Goal: Information Seeking & Learning: Learn about a topic

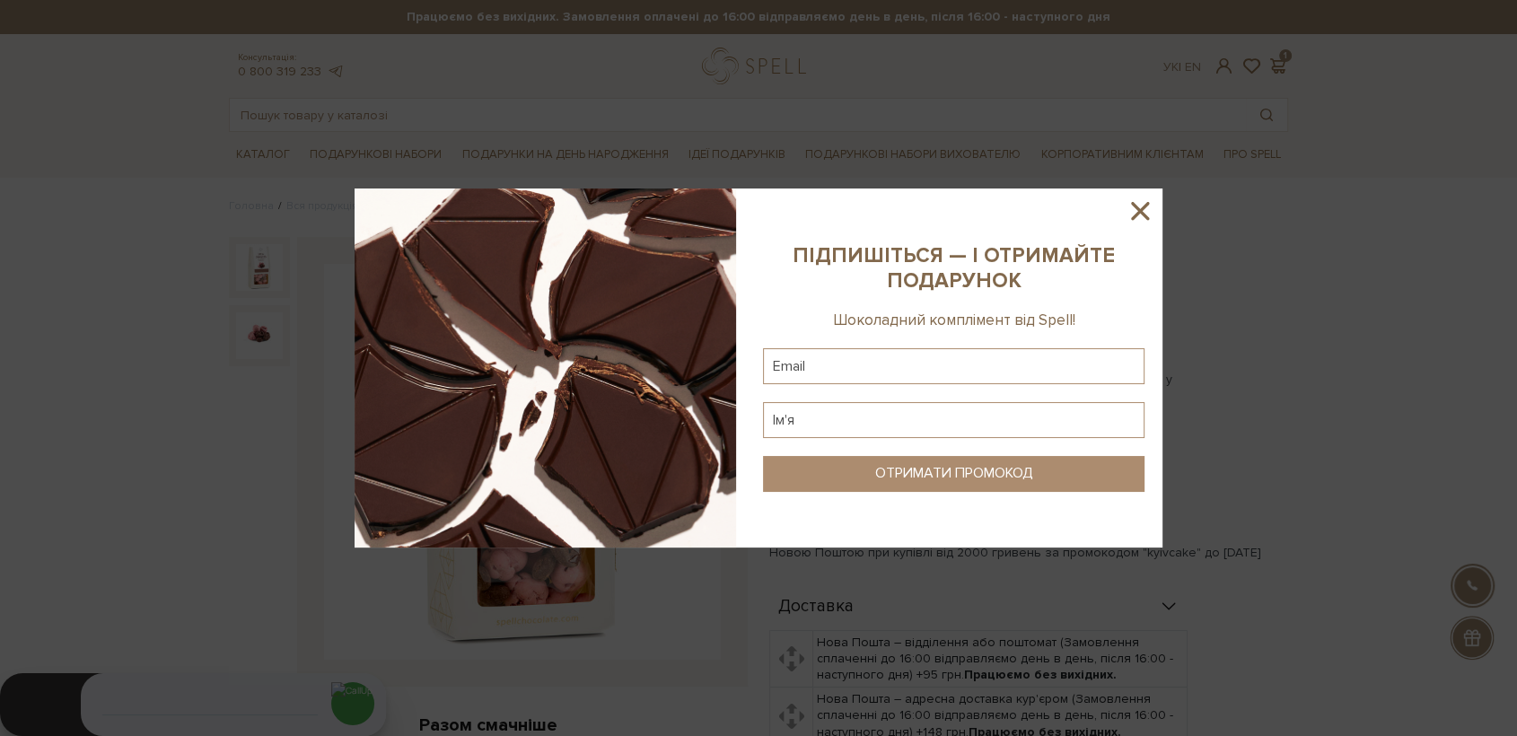
click at [1129, 214] on icon at bounding box center [1140, 211] width 31 height 31
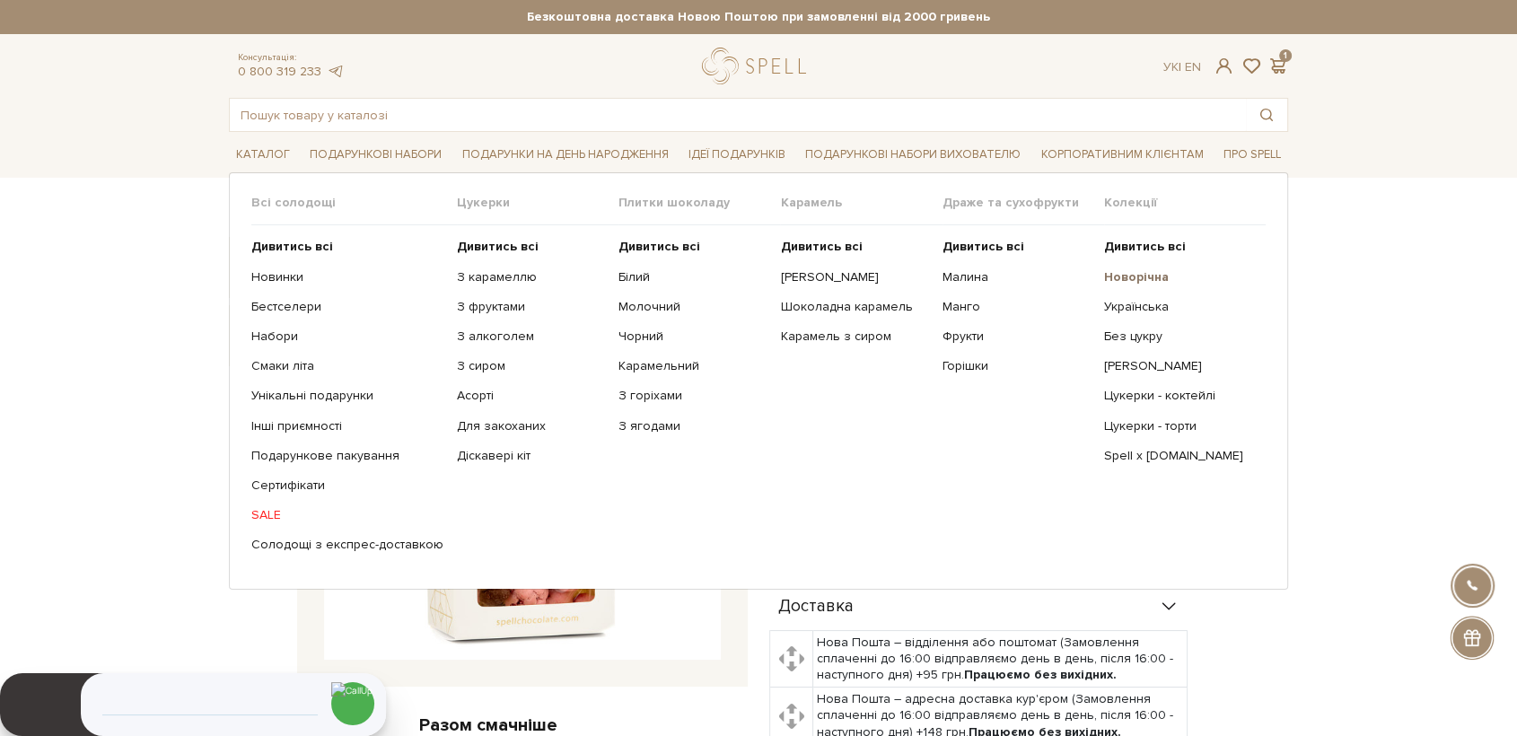
click at [1118, 276] on b "Новорічна" at bounding box center [1136, 276] width 65 height 15
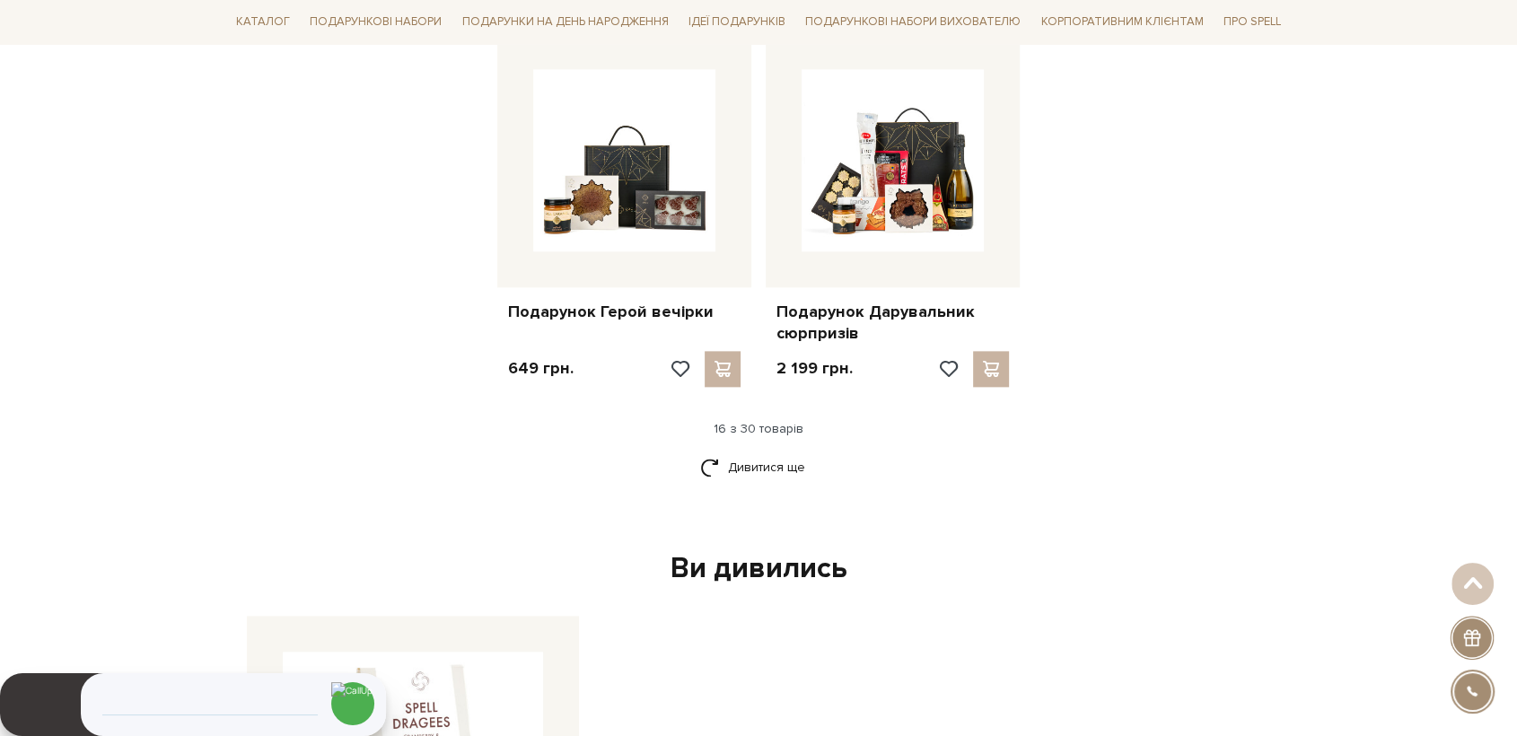
scroll to position [2194, 0]
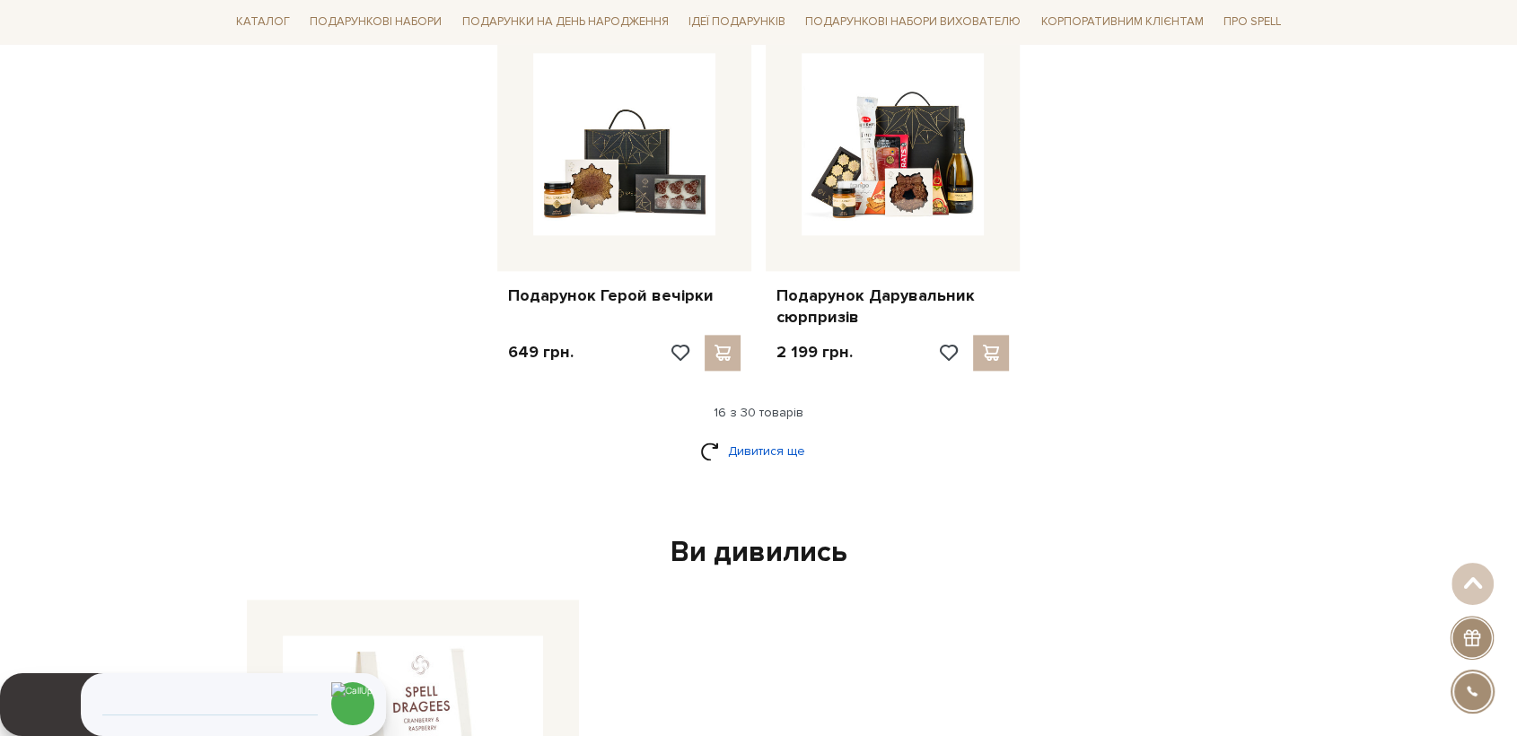
click at [742, 456] on link "Дивитися ще" at bounding box center [758, 450] width 117 height 31
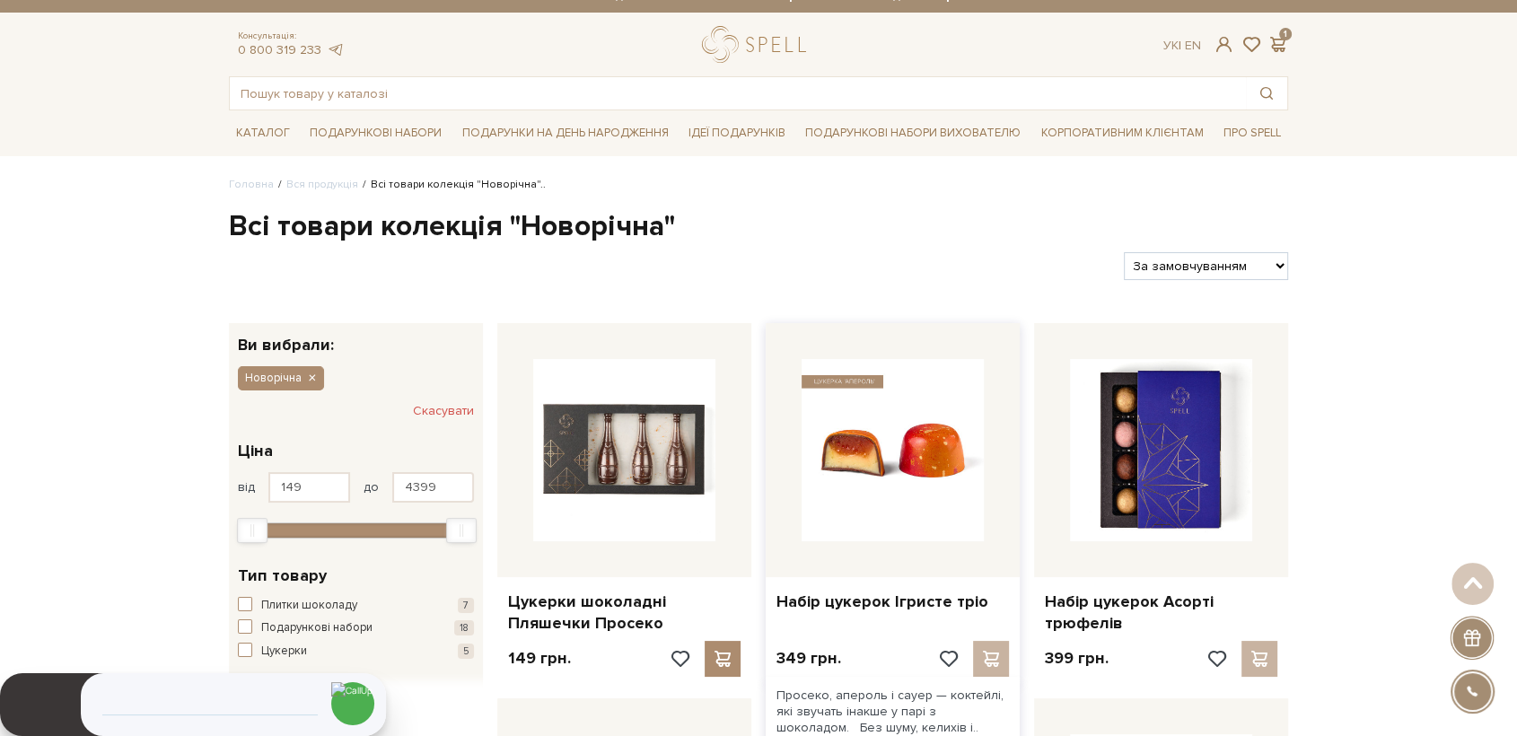
scroll to position [0, 0]
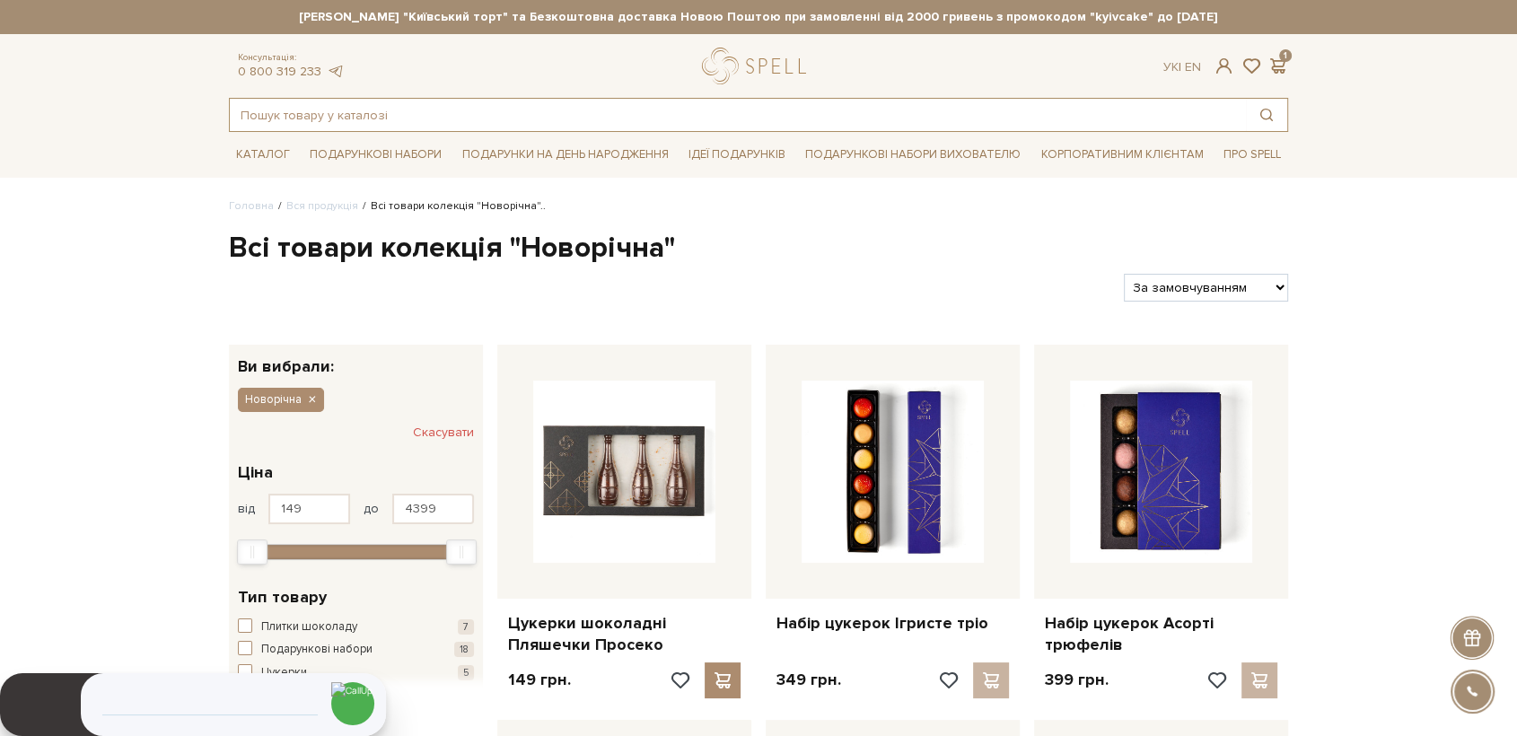
click at [710, 112] on input "text" at bounding box center [738, 115] width 1016 height 32
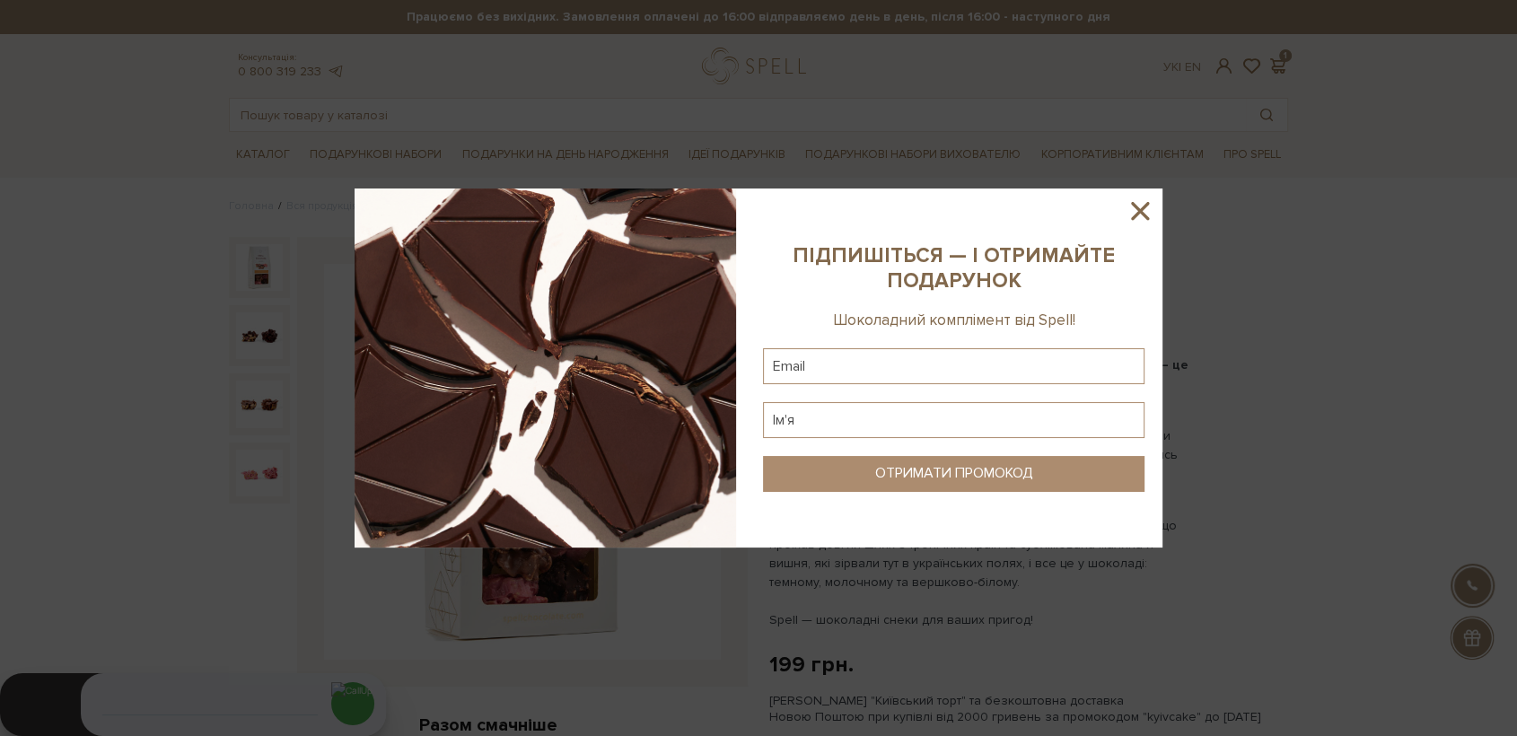
drag, startPoint x: 1130, startPoint y: 206, endPoint x: 1127, endPoint y: 217, distance: 11.1
click at [1130, 207] on icon at bounding box center [1140, 211] width 31 height 31
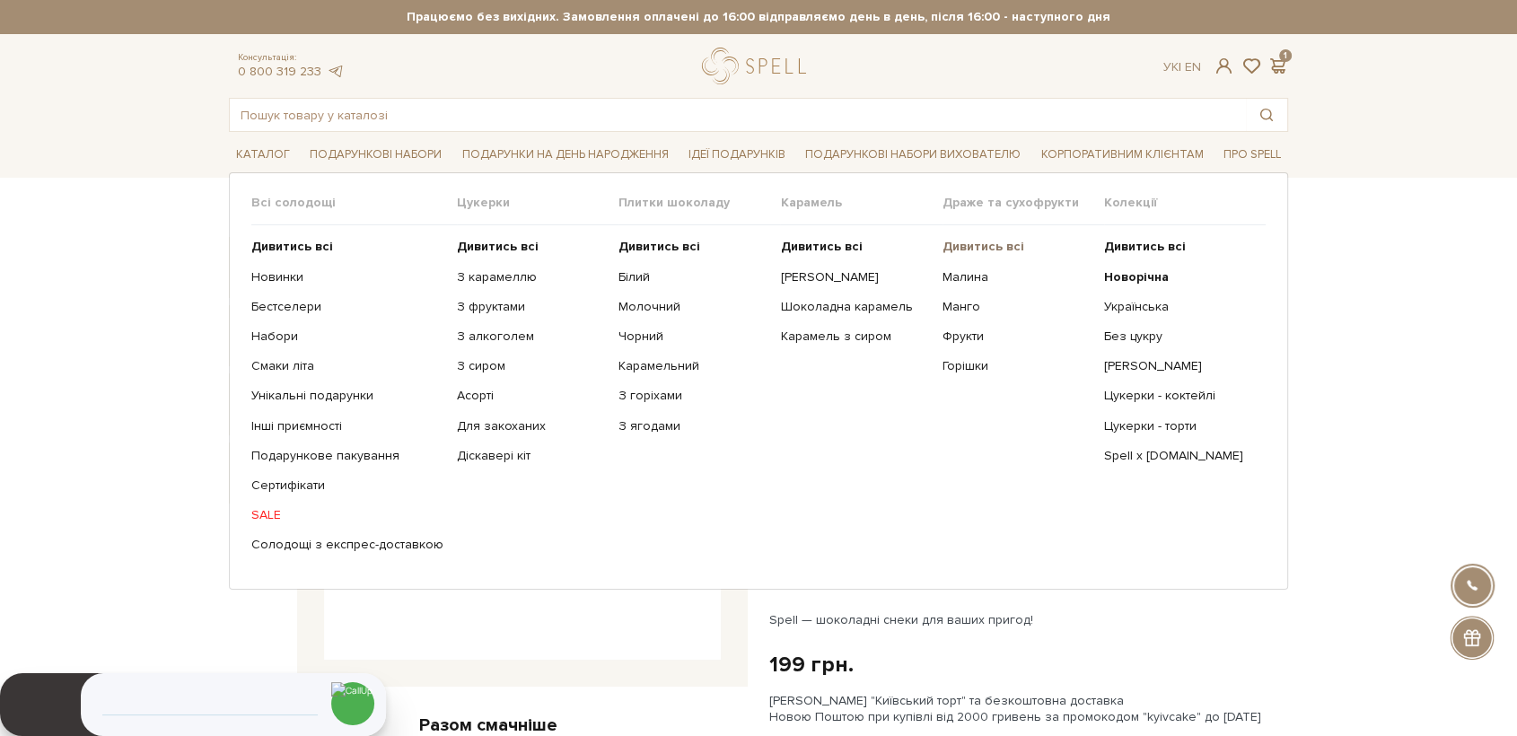
click at [998, 243] on b "Дивитись всі" at bounding box center [983, 246] width 82 height 15
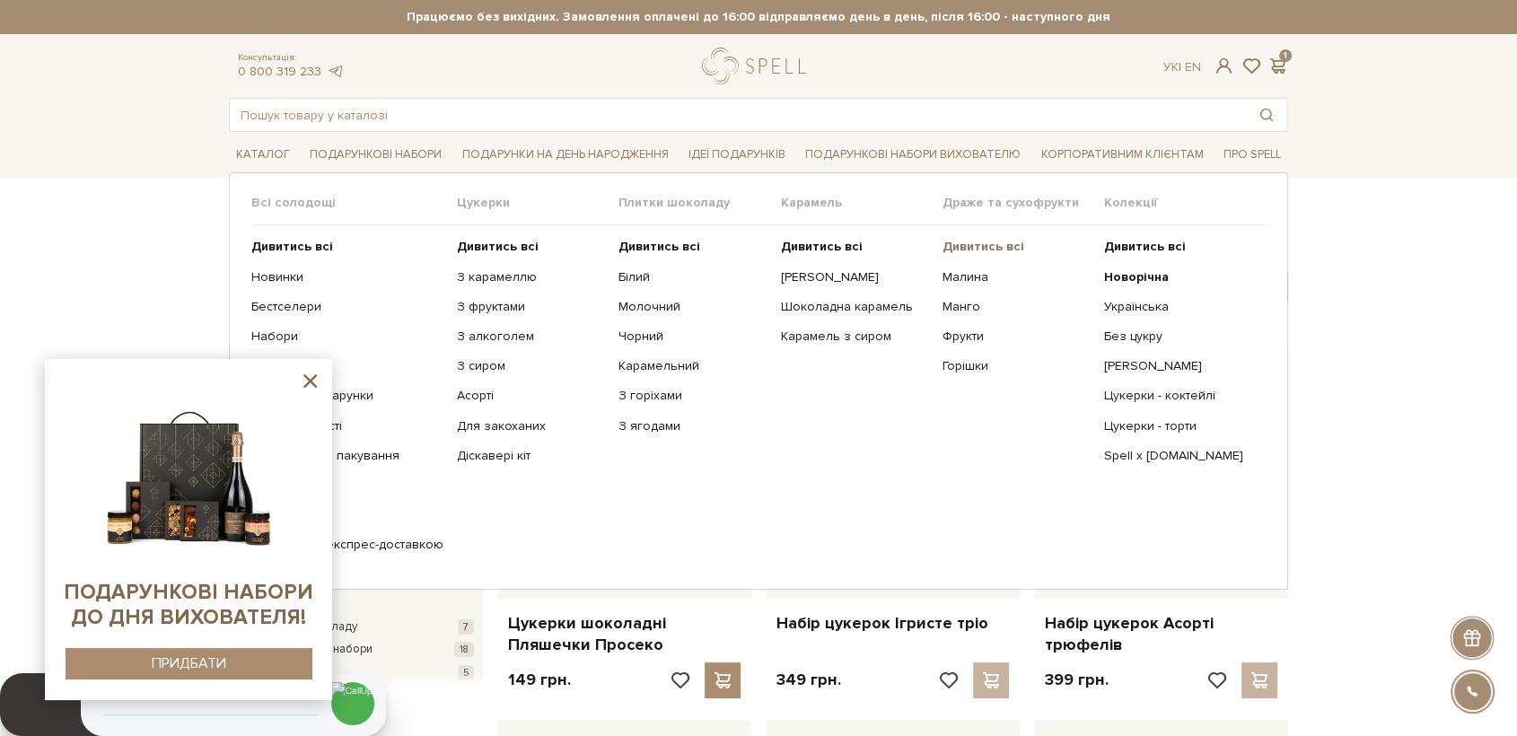
click at [984, 251] on b "Дивитись всі" at bounding box center [983, 246] width 82 height 15
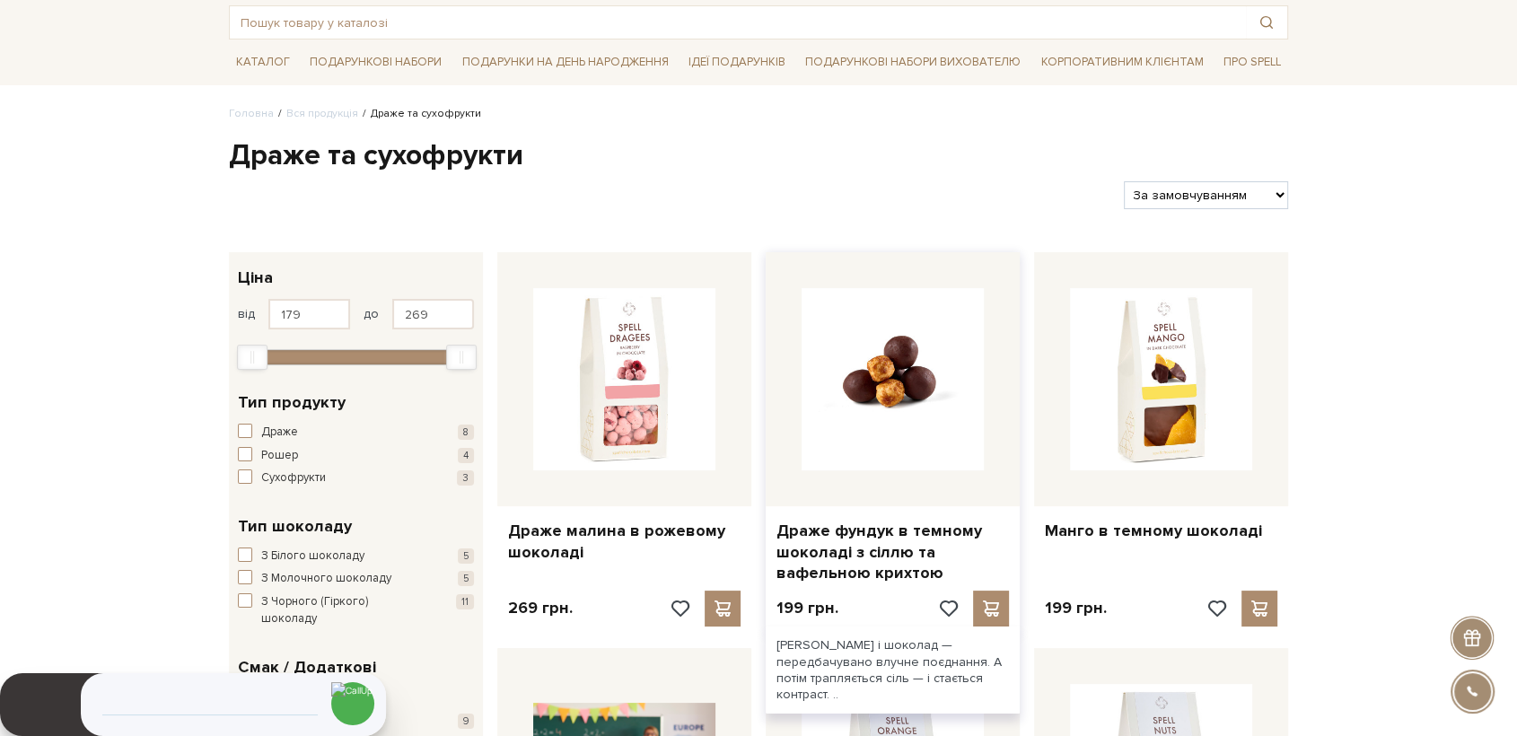
scroll to position [199, 0]
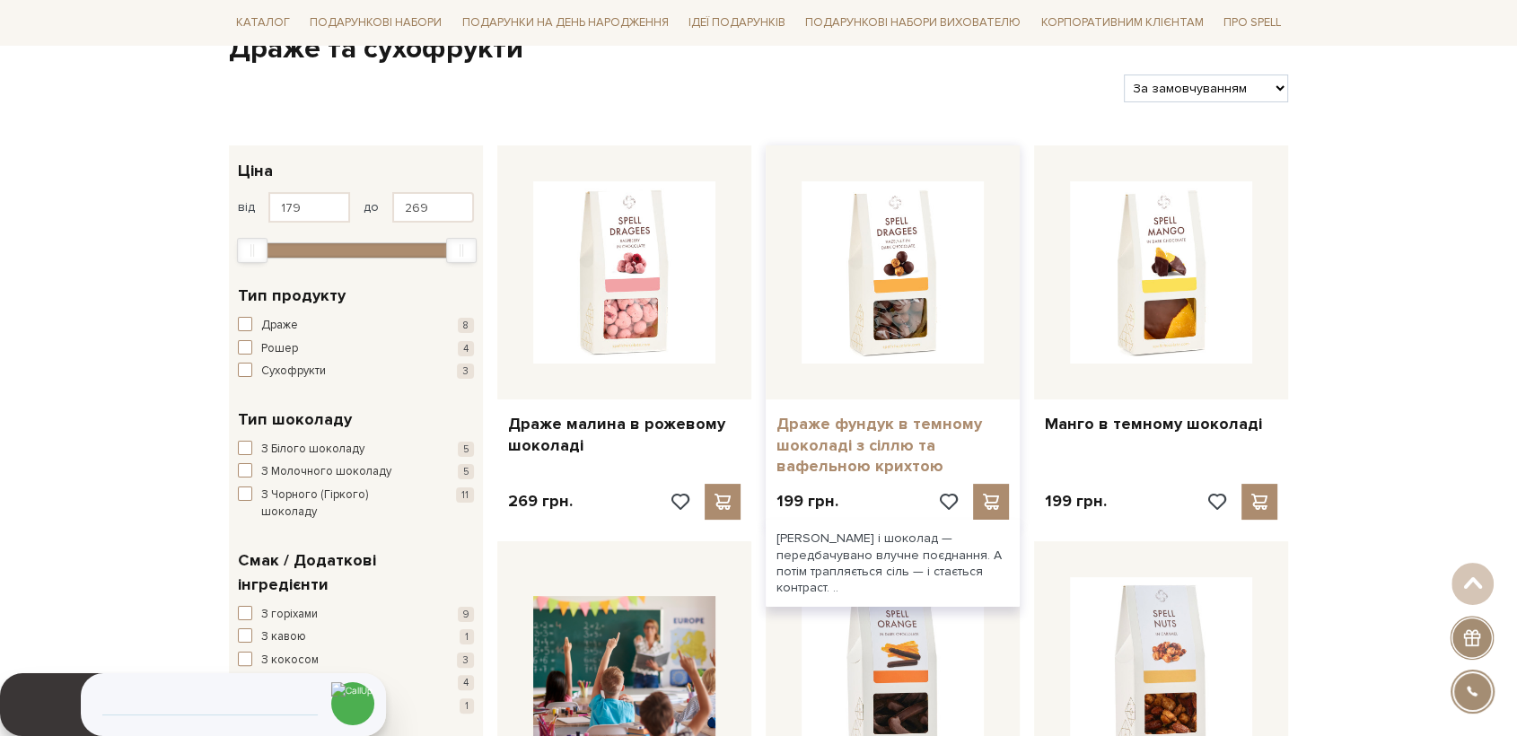
click at [898, 445] on link "Драже фундук в темному шоколаді з сіллю та вафельною крихтою" at bounding box center [892, 445] width 232 height 63
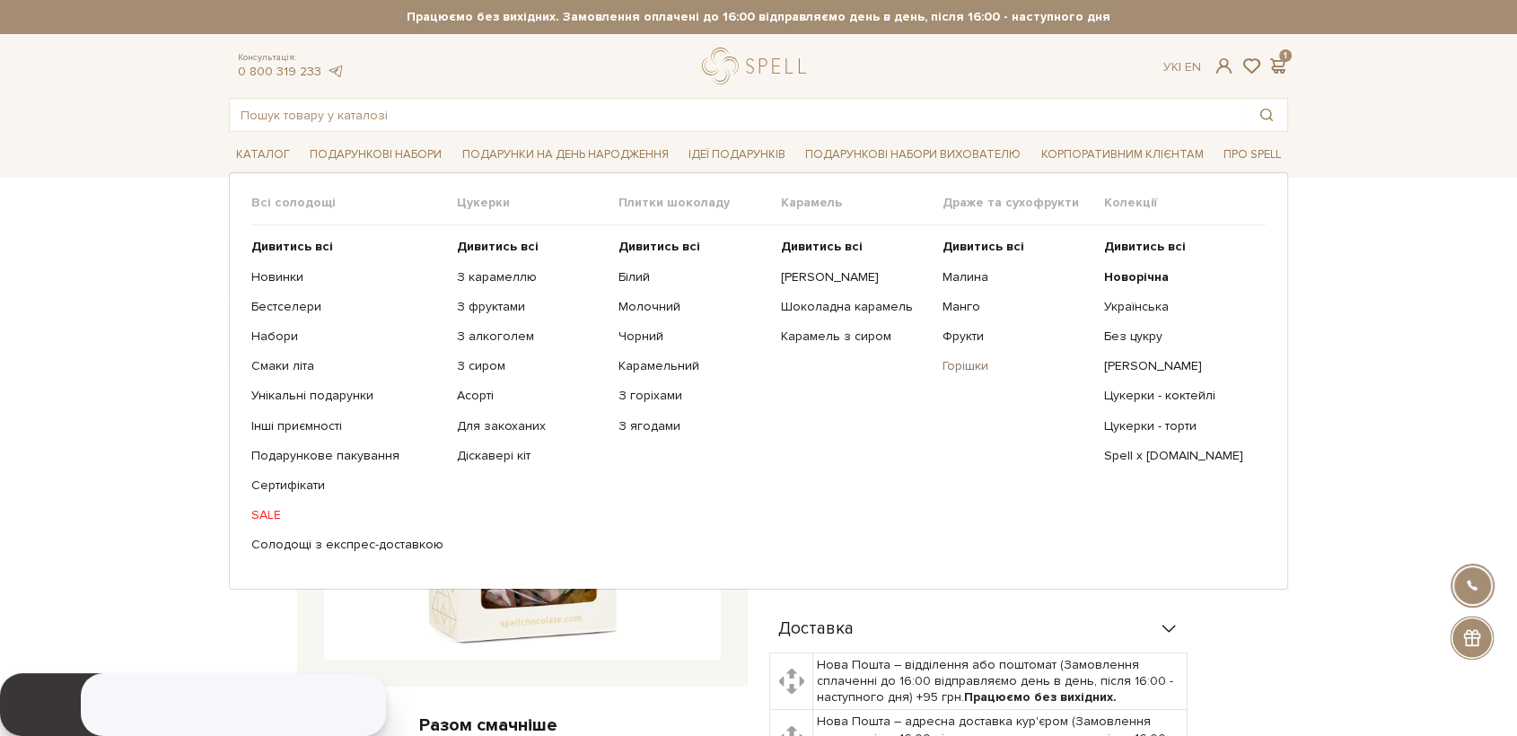
click at [959, 365] on link "Горішки" at bounding box center [1016, 366] width 148 height 16
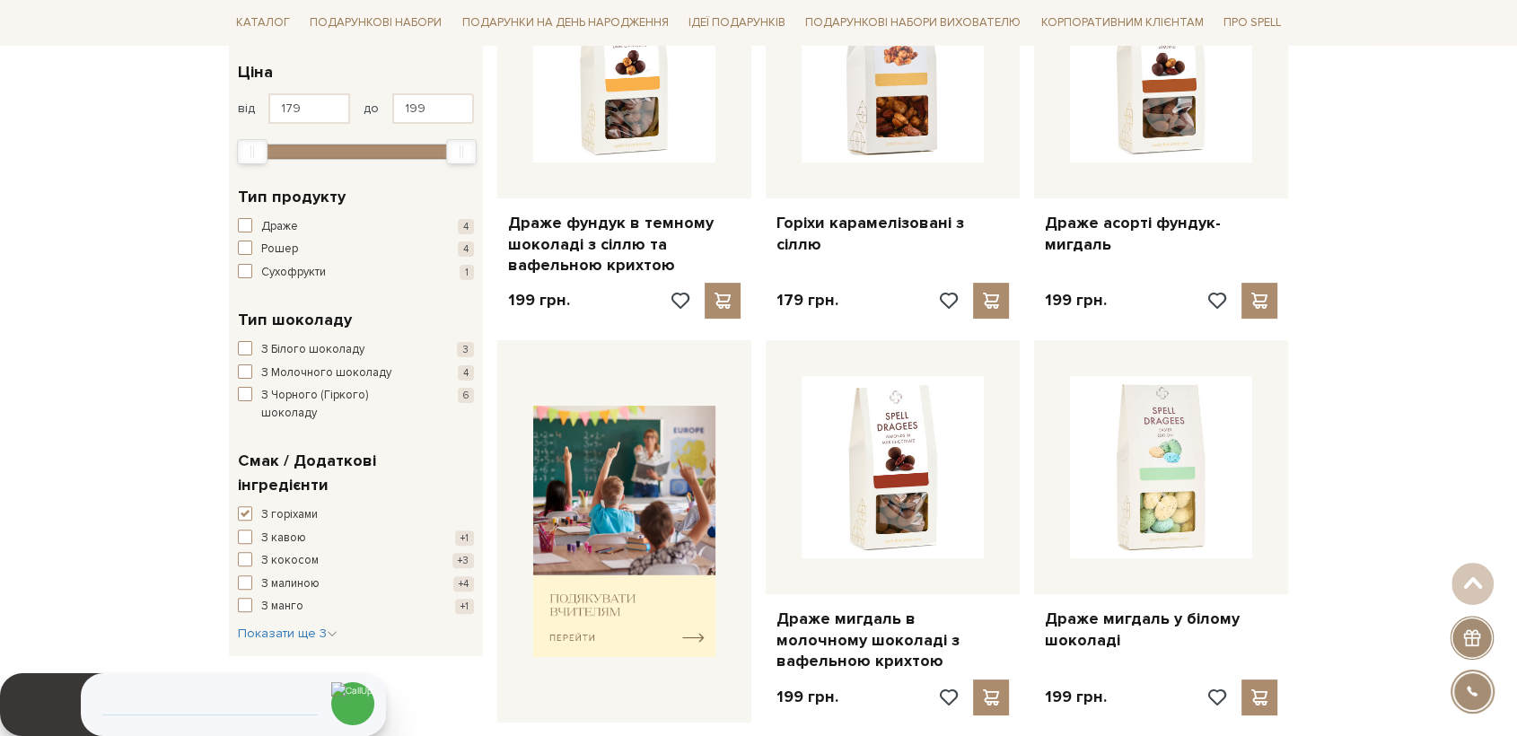
scroll to position [598, 0]
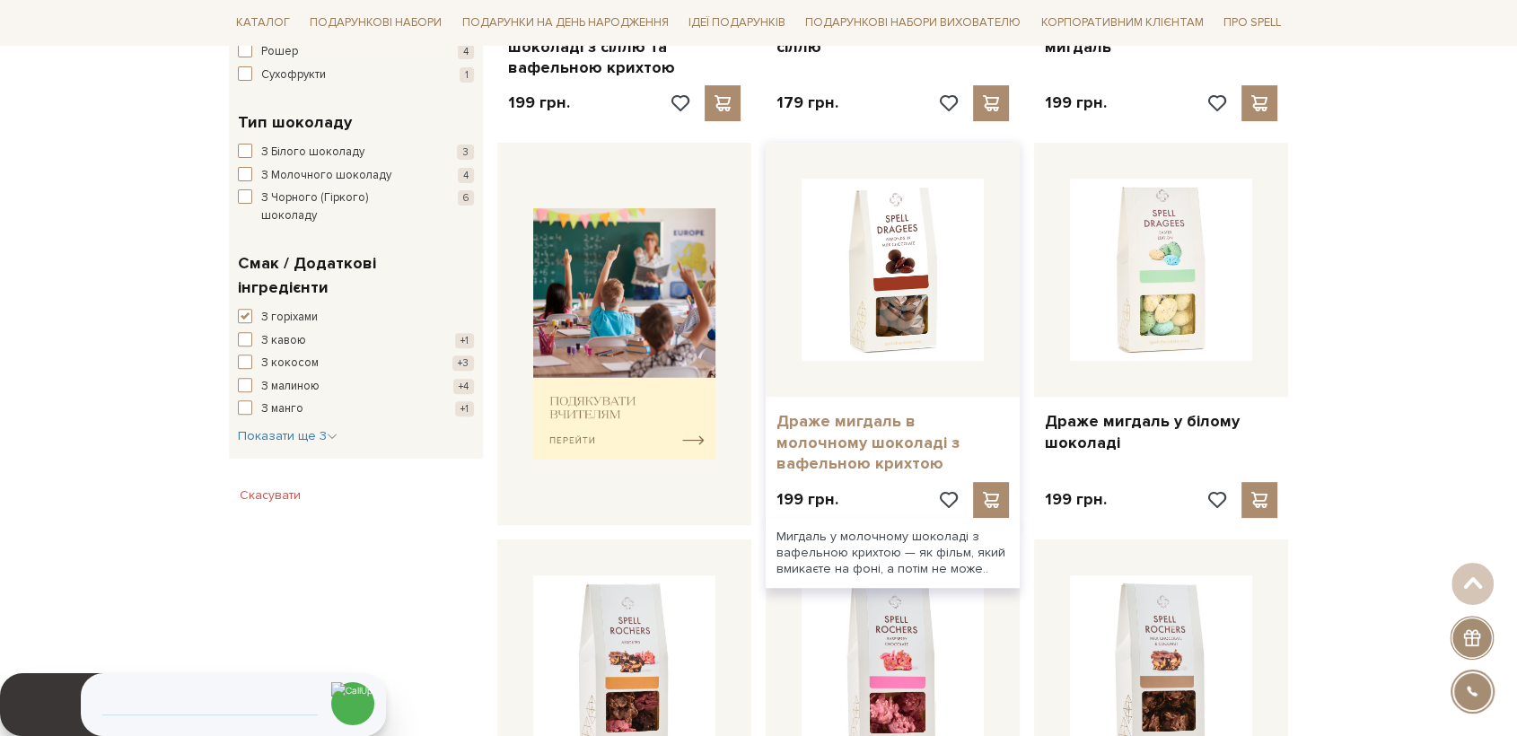
click at [910, 413] on link "Драже мигдаль в молочному шоколаді з вафельною крихтою" at bounding box center [892, 442] width 232 height 63
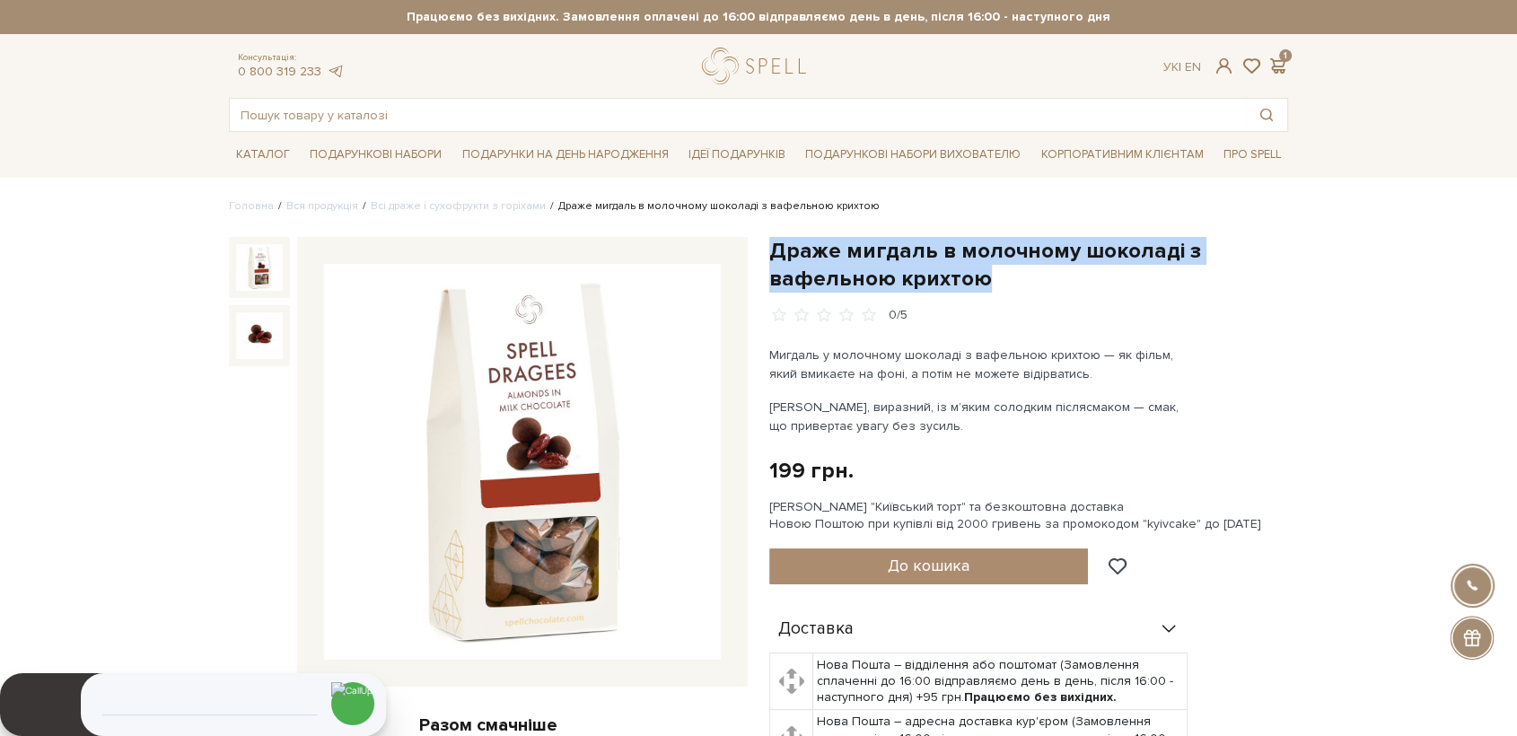
drag, startPoint x: 942, startPoint y: 268, endPoint x: 768, endPoint y: 252, distance: 174.9
click at [768, 252] on div "Драже мигдаль в молочному шоколаді з вафельною крихтою 0/5 Мигдаль у молочному …" at bounding box center [1028, 712] width 540 height 950
copy h1 "Драже мигдаль в молочному шоколаді з вафельною крихтою"
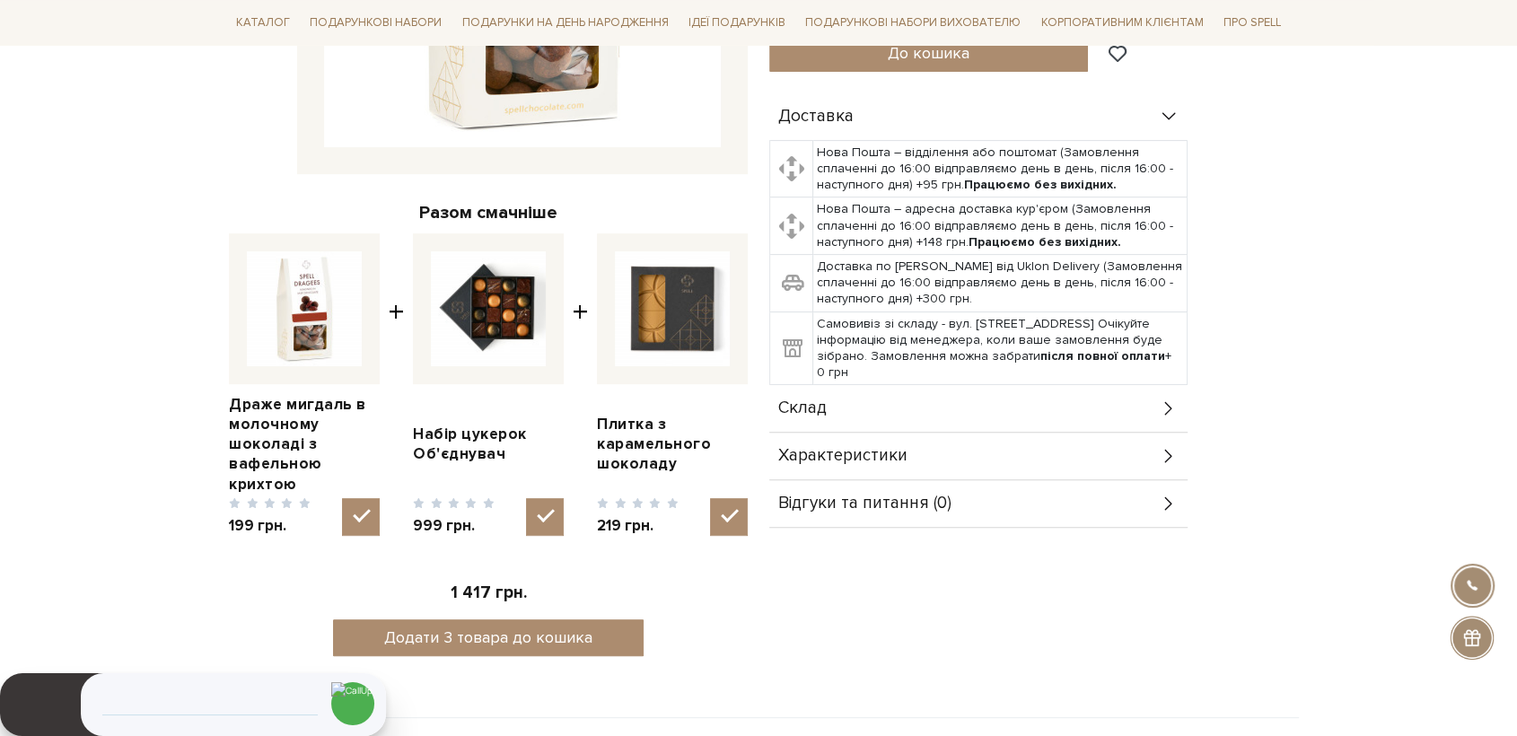
scroll to position [598, 0]
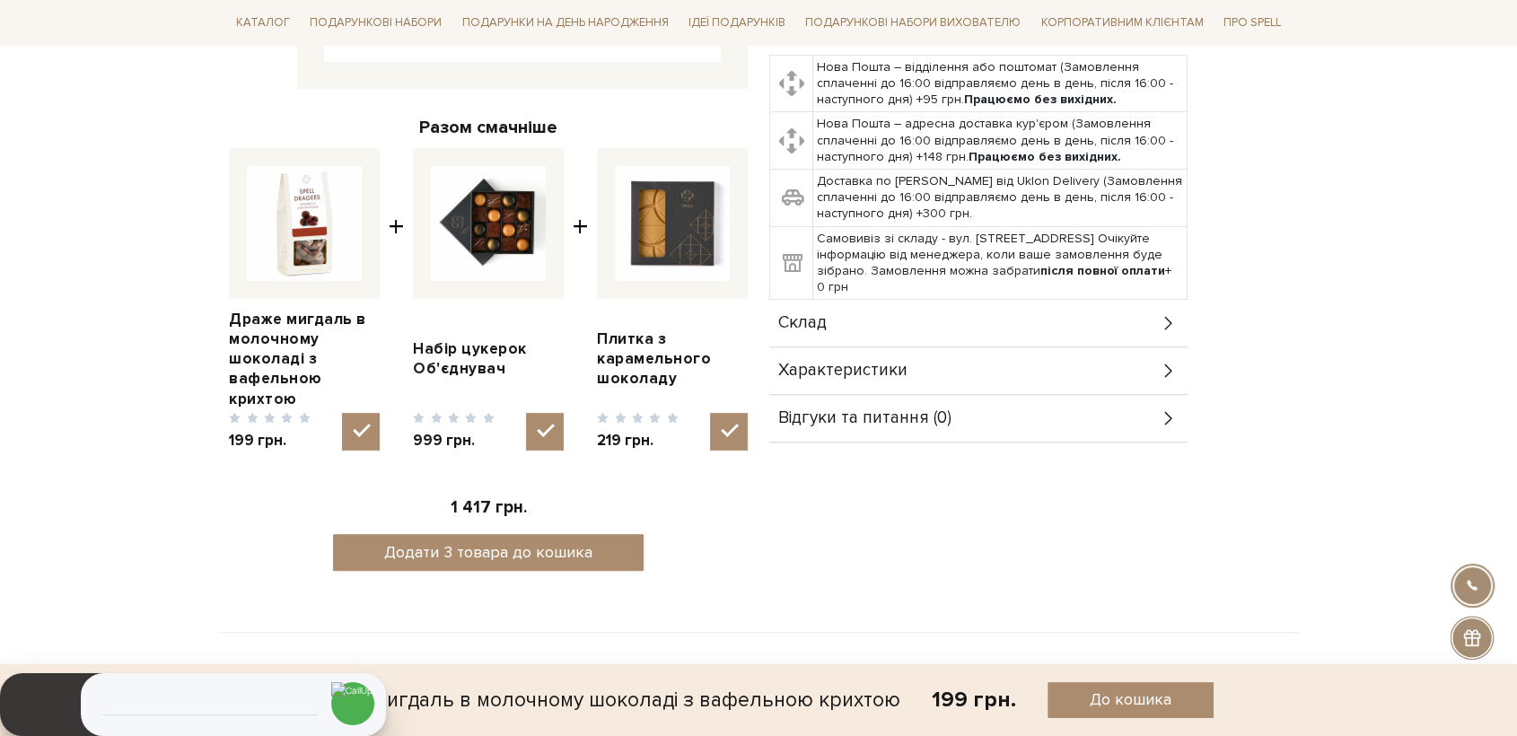
click at [826, 326] on span "Склад" at bounding box center [802, 323] width 48 height 16
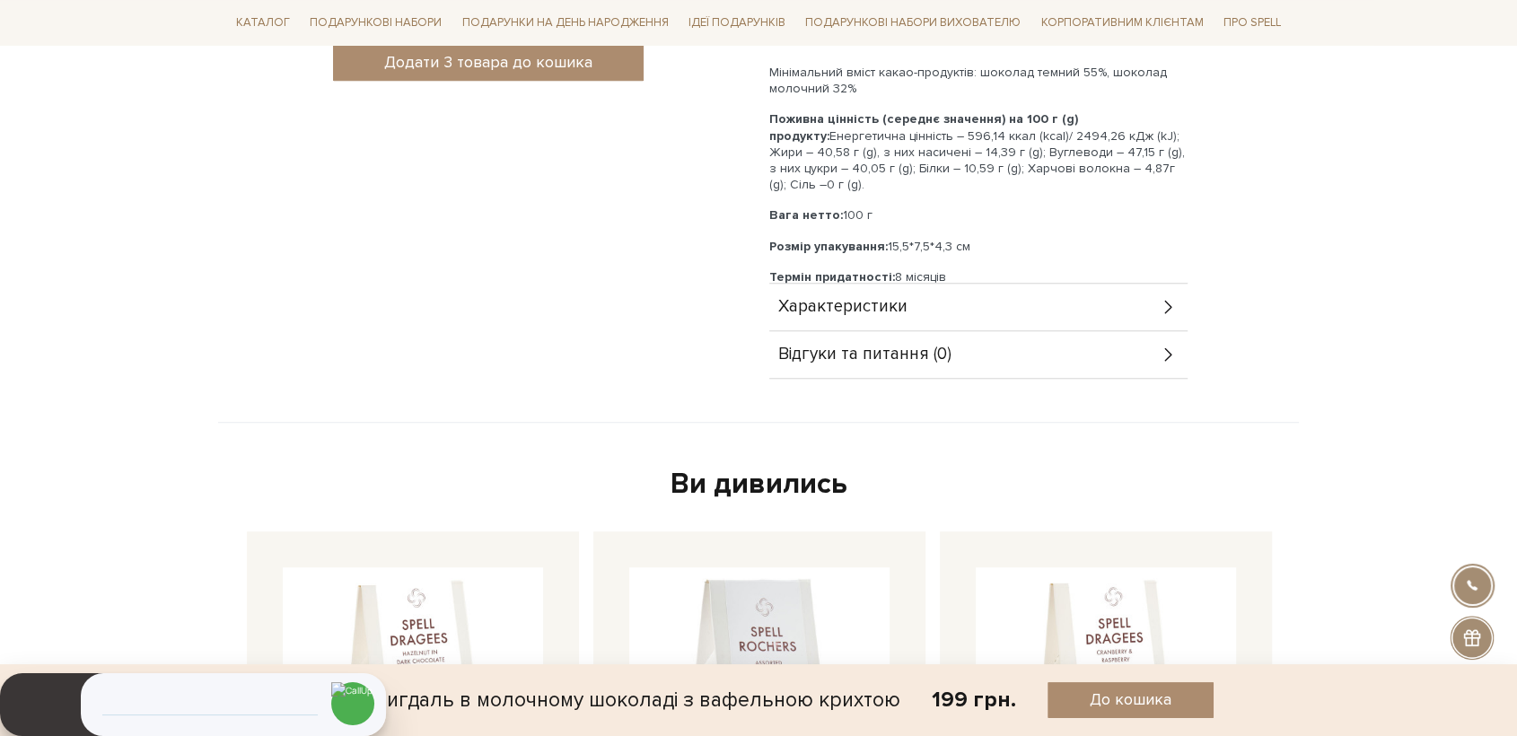
scroll to position [1097, 0]
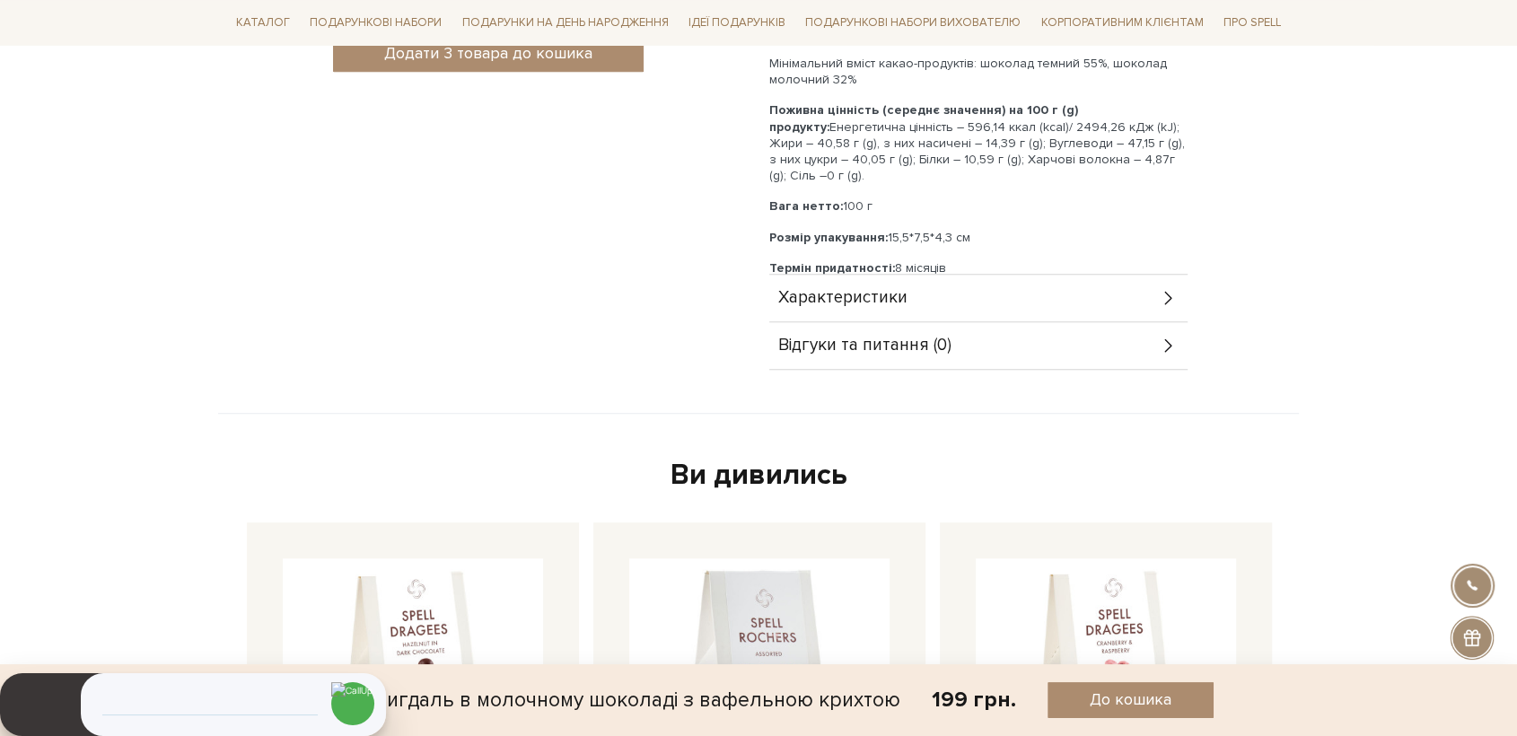
drag, startPoint x: 868, startPoint y: 177, endPoint x: 770, endPoint y: 188, distance: 98.5
click at [770, 188] on div "Шоколад молочний 41,2% (цукор білий, какао-масло, МОЛОКО сухе цільне, какао тер…" at bounding box center [978, 61] width 418 height 429
copy p "Вага нетто: 100 г"
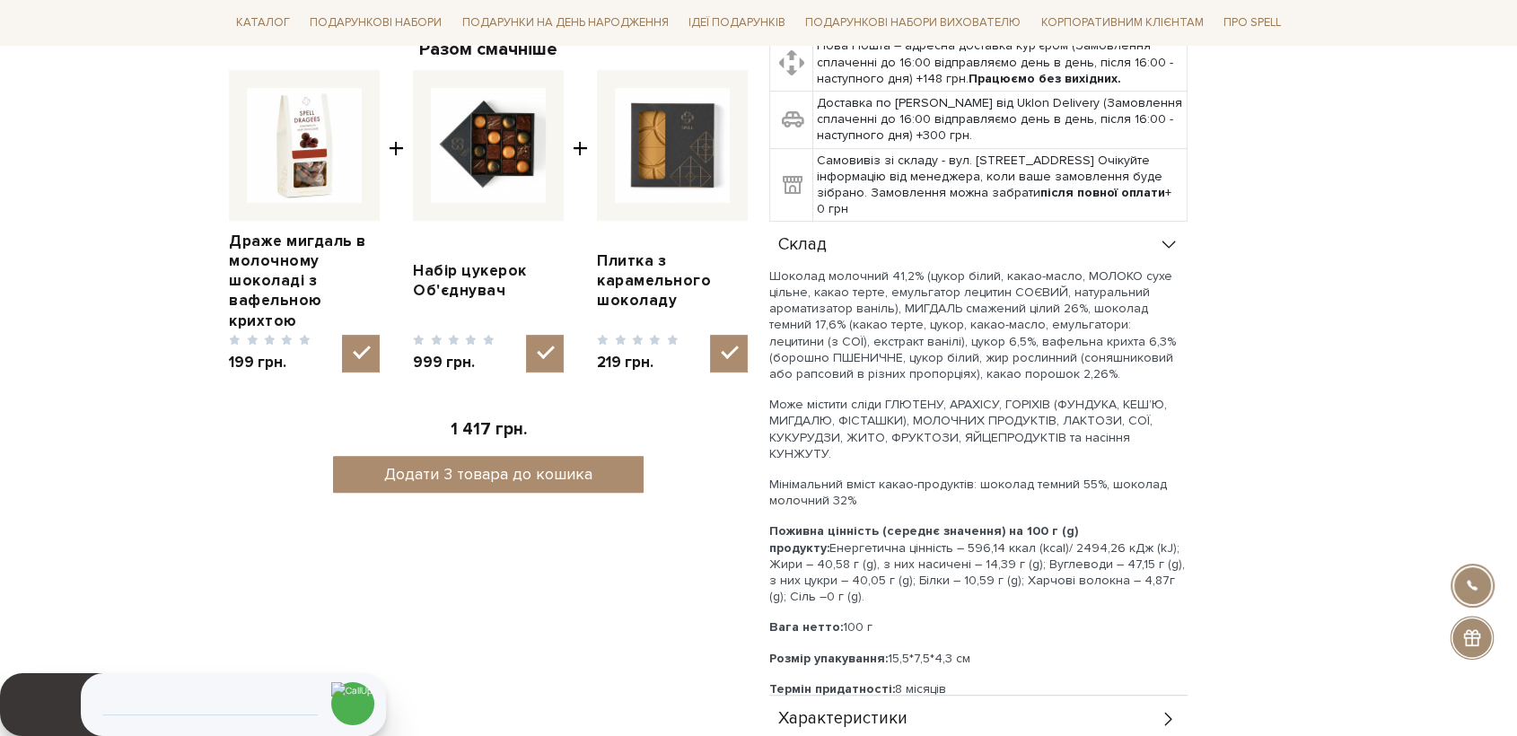
scroll to position [100, 0]
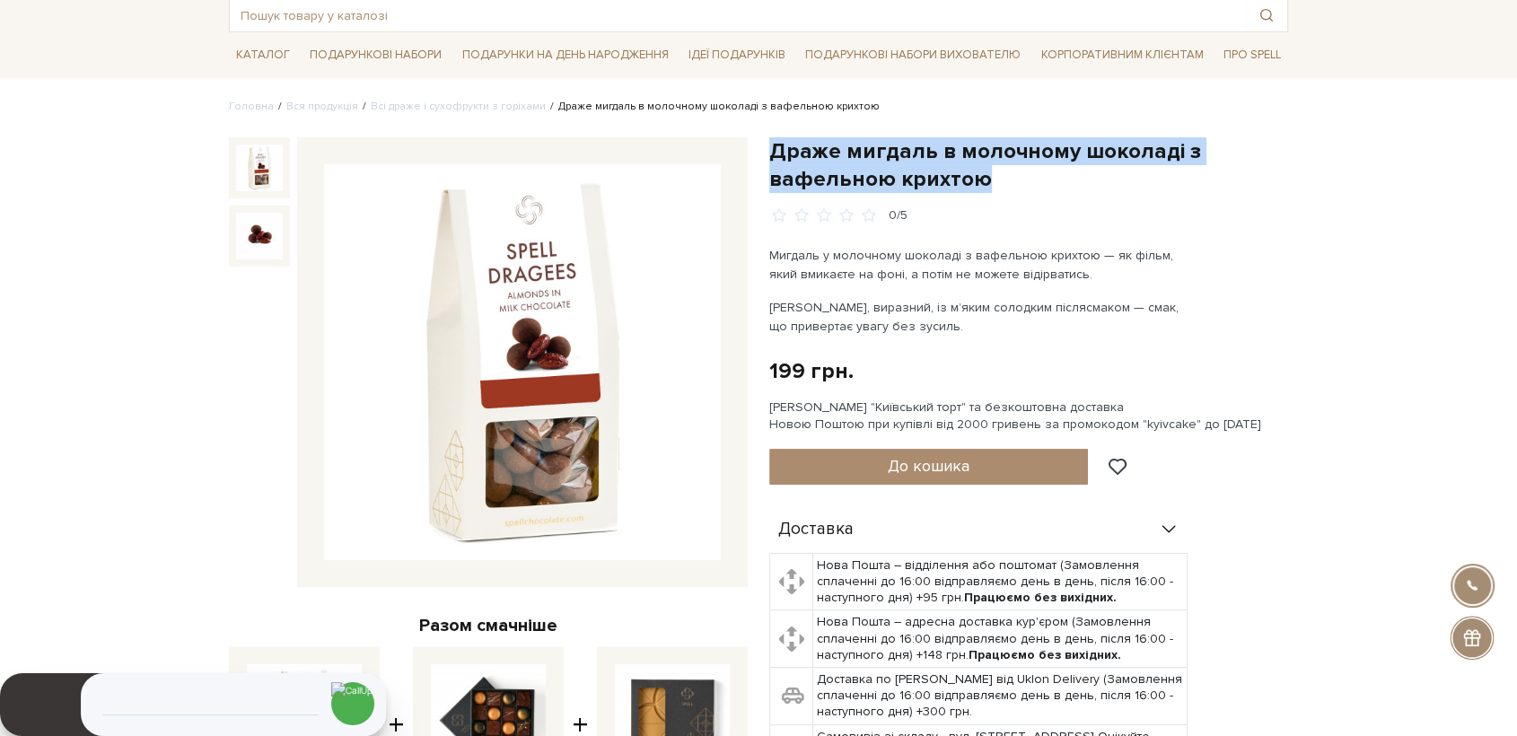
drag, startPoint x: 964, startPoint y: 188, endPoint x: 773, endPoint y: 129, distance: 200.1
copy h1 "Драже мигдаль в молочному шоколаді з вафельною крихтою"
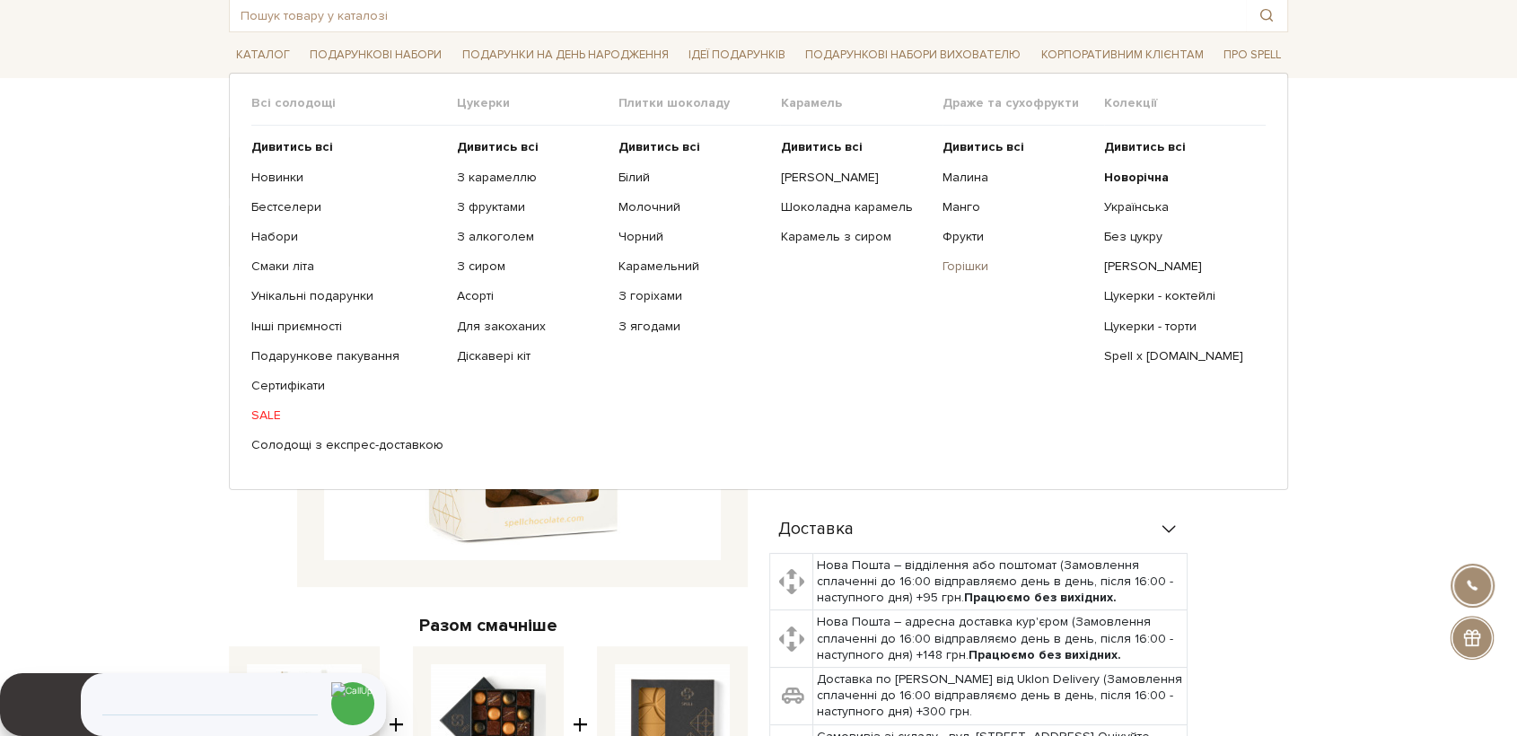
click at [985, 273] on link "Горішки" at bounding box center [1016, 266] width 148 height 16
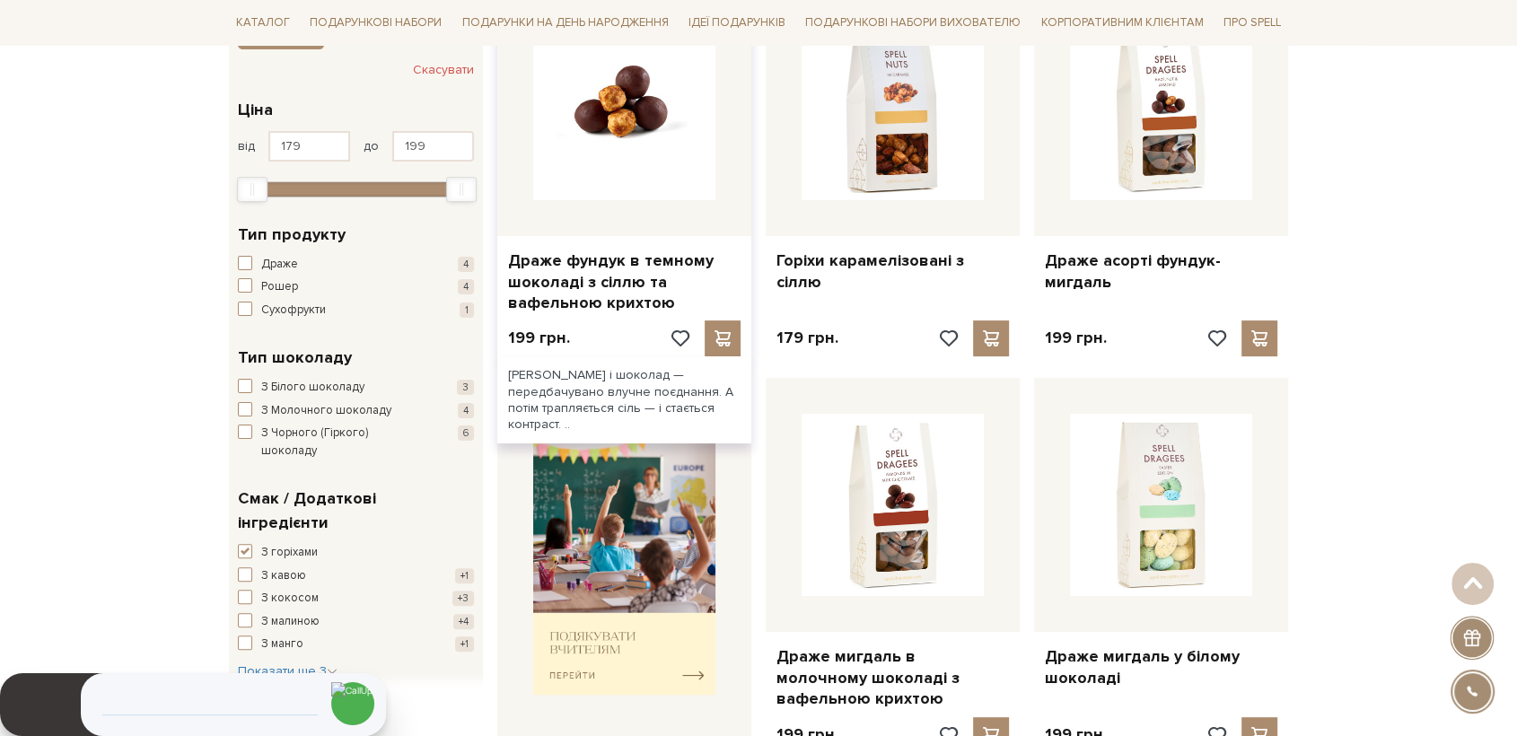
scroll to position [100, 0]
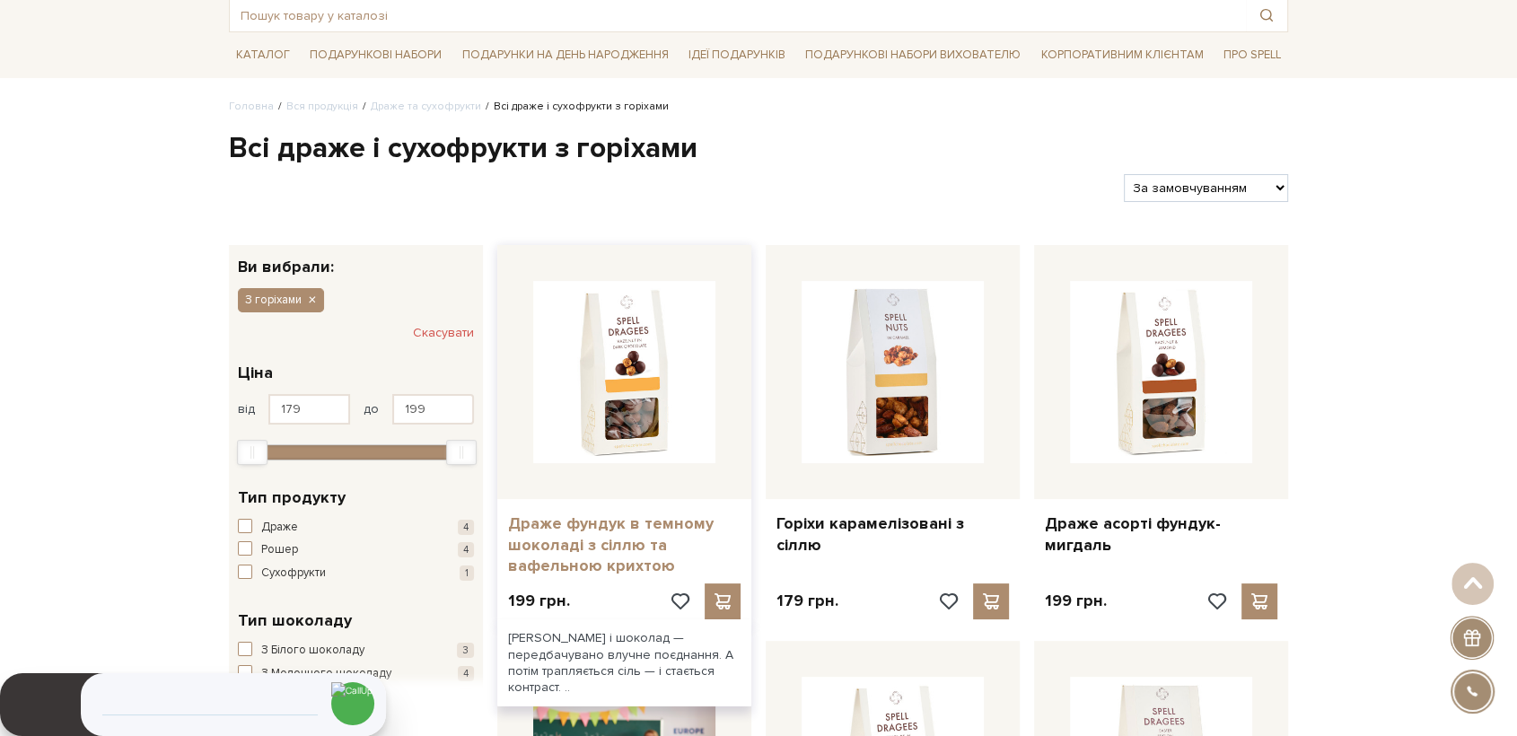
click at [593, 549] on link "Драже фундук в темному шоколаді з сіллю та вафельною крихтою" at bounding box center [624, 544] width 232 height 63
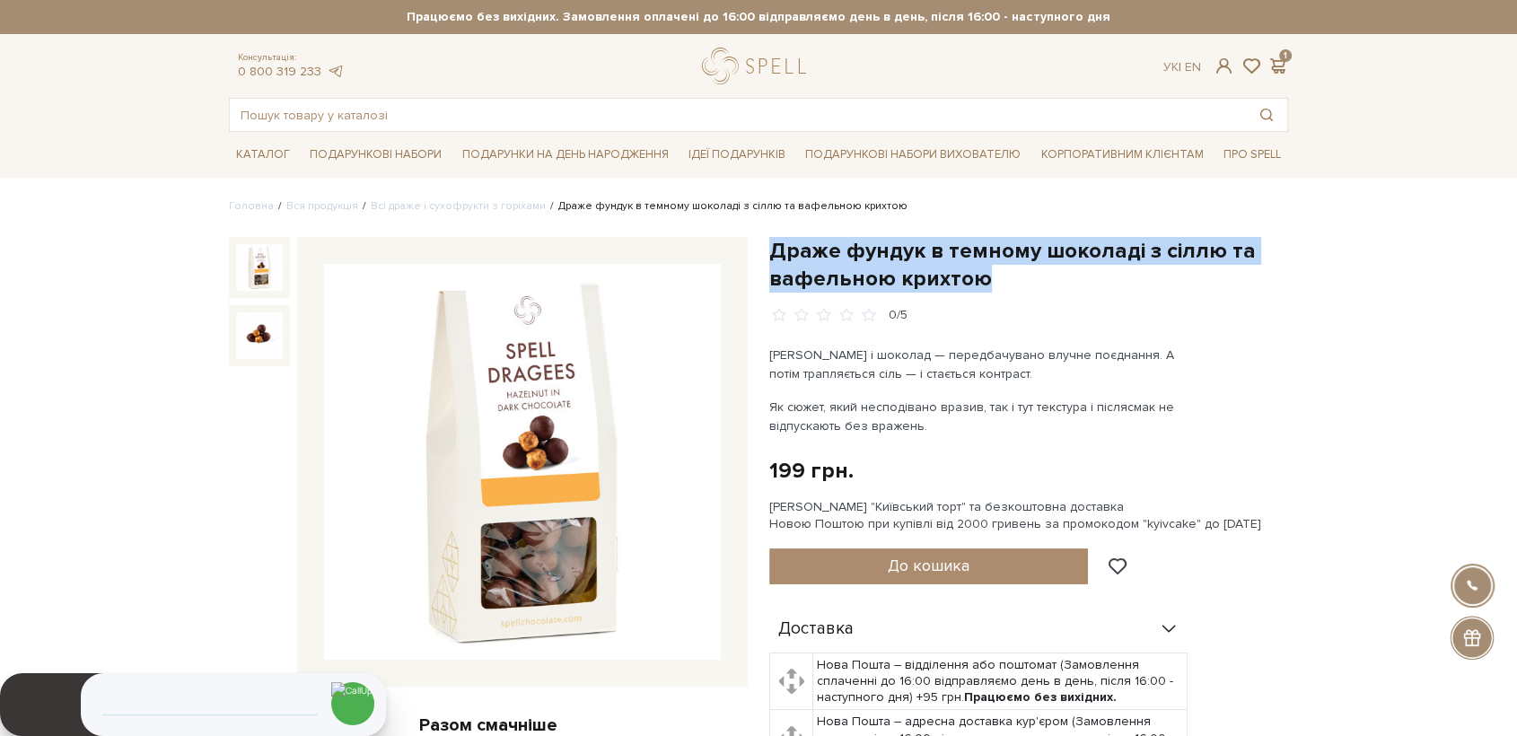
drag, startPoint x: 768, startPoint y: 245, endPoint x: 966, endPoint y: 276, distance: 199.9
click at [983, 282] on div "Драже фундук в темному шоколаді з сіллю та вафельною крихтою 0/5 Фундук і шокол…" at bounding box center [1028, 712] width 540 height 950
copy h1 "Драже фундук в темному шоколаді з сіллю та вафельною крихтою"
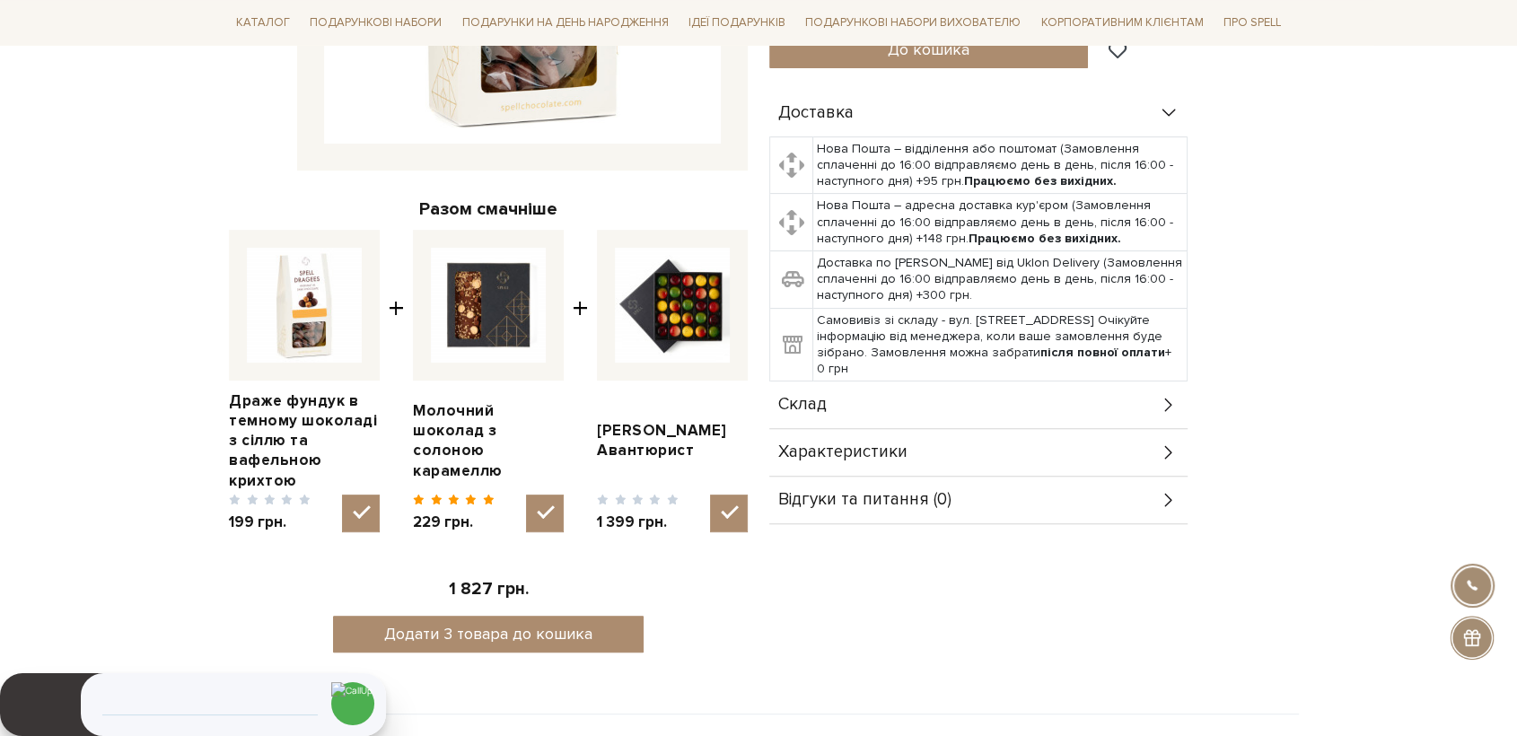
scroll to position [697, 0]
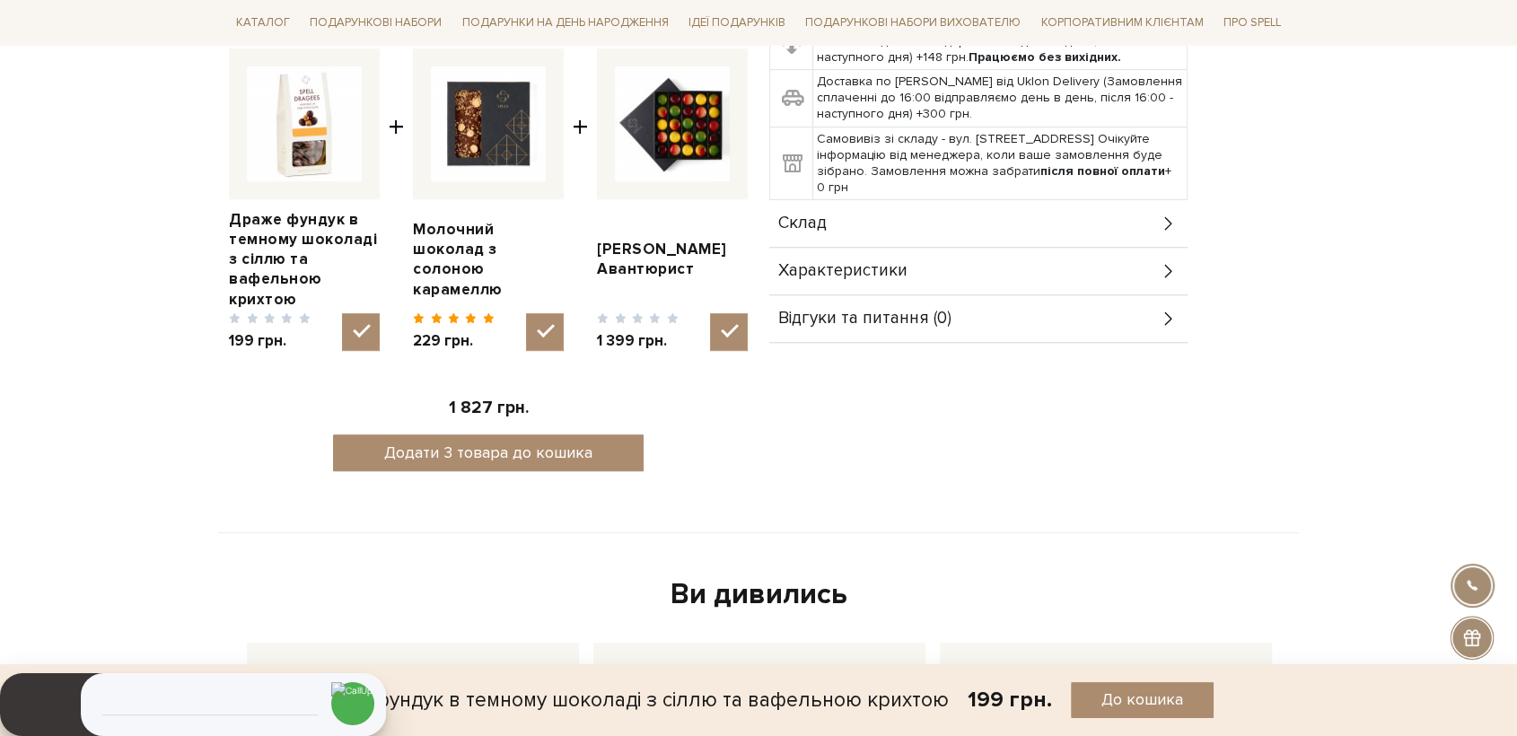
click at [819, 239] on div "Склад" at bounding box center [978, 223] width 418 height 47
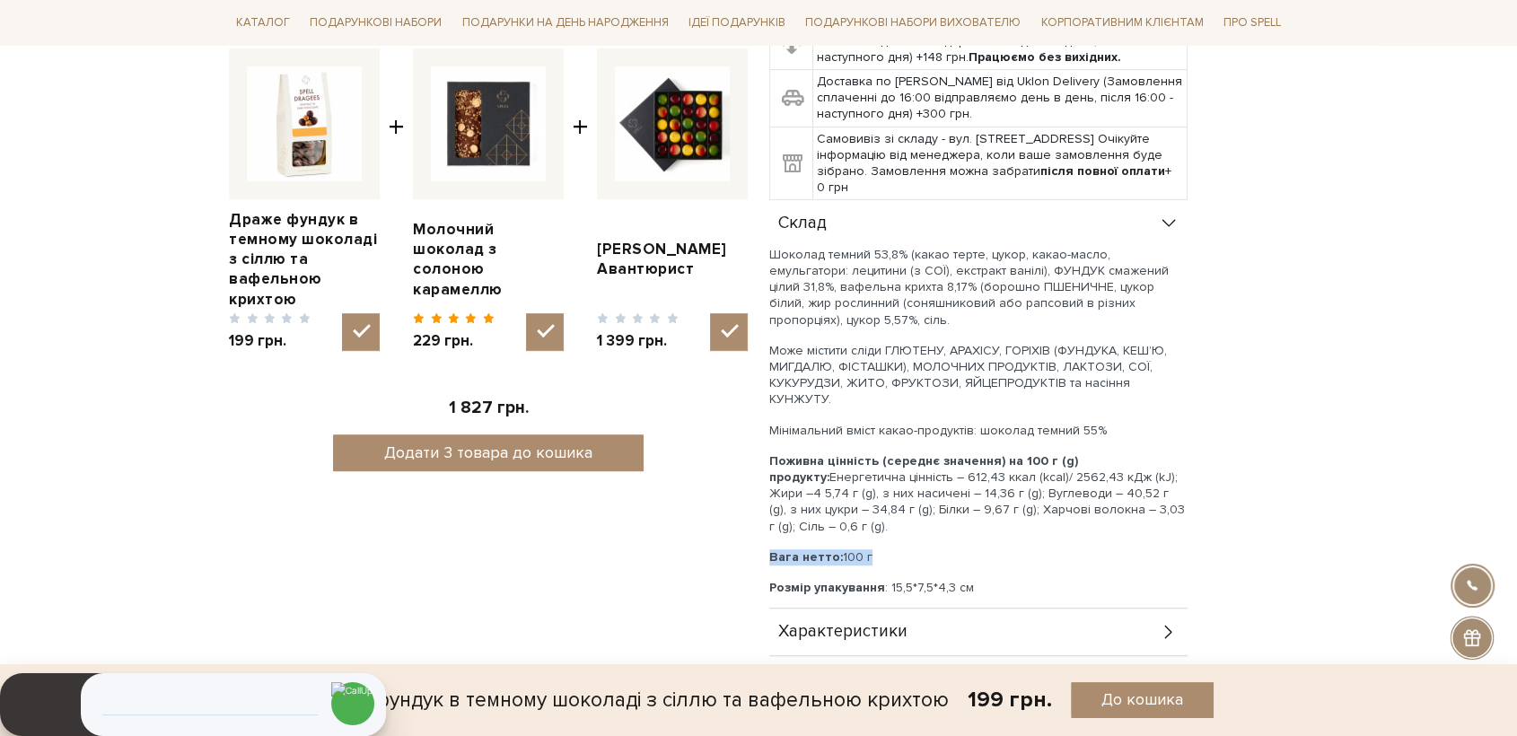
drag, startPoint x: 873, startPoint y: 522, endPoint x: 768, endPoint y: 512, distance: 105.6
click at [769, 512] on div "Шоколад темний 53,8% (какао терте, цукор, какао-масло, емульгатори: лецитини (з…" at bounding box center [978, 437] width 418 height 381
copy p "Вага нетто: 100 г"
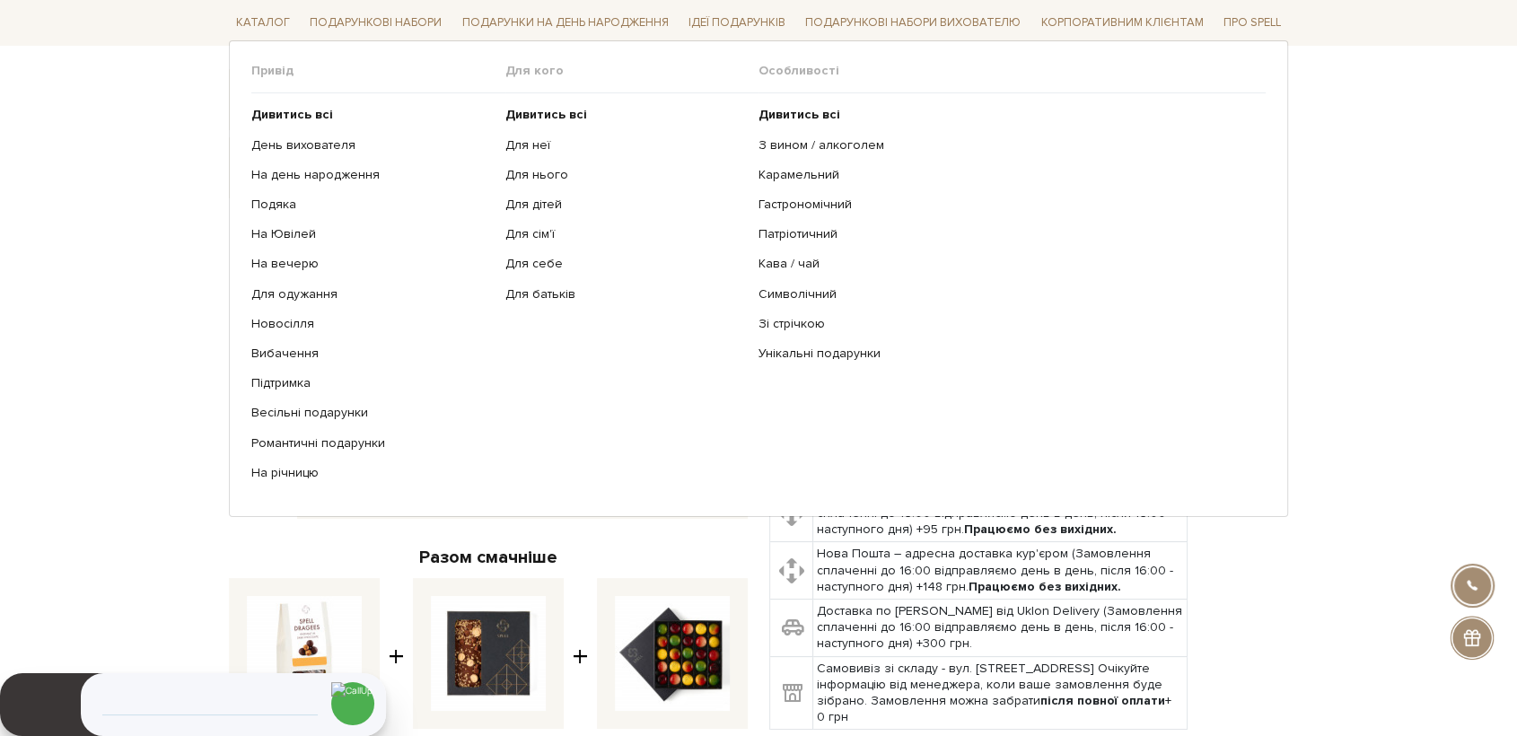
scroll to position [0, 0]
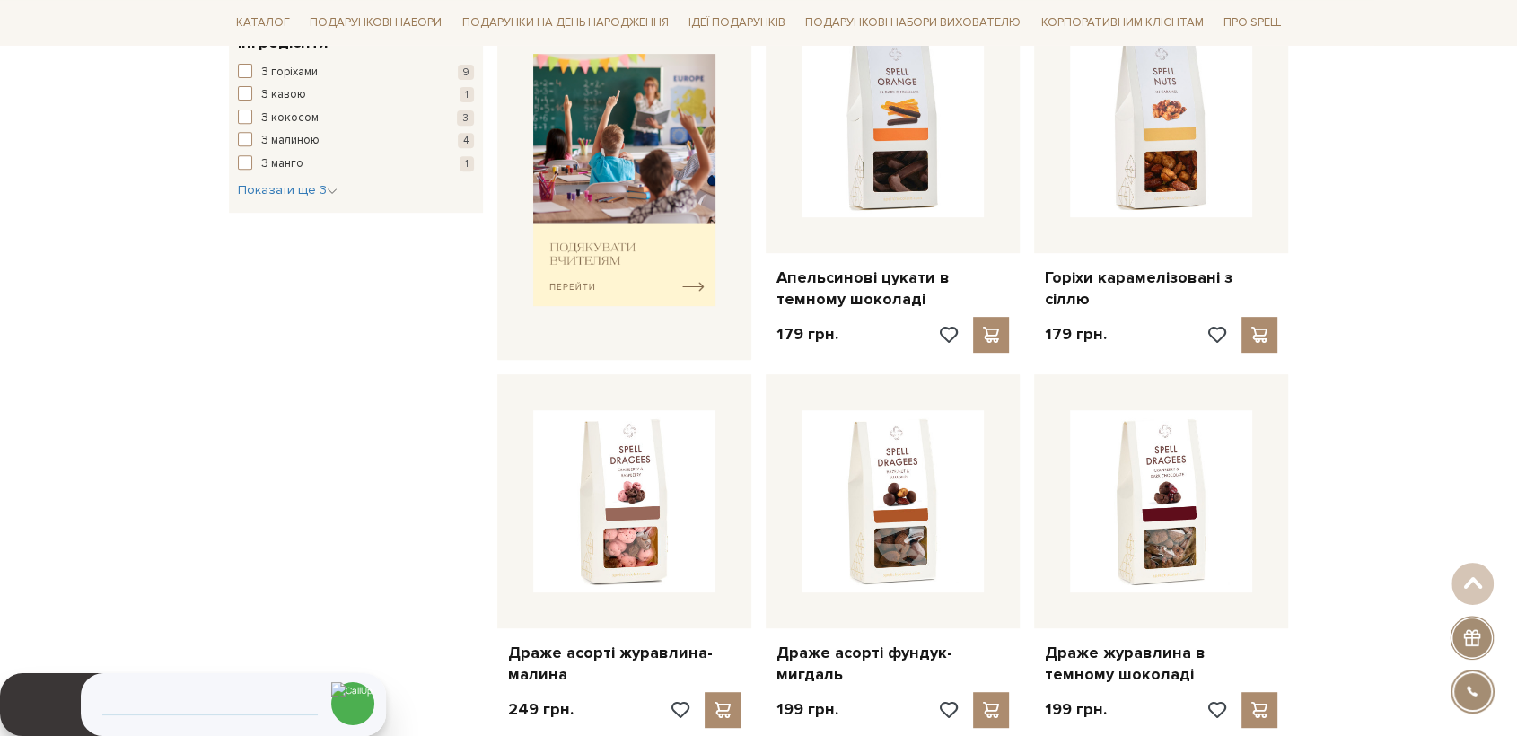
scroll to position [697, 0]
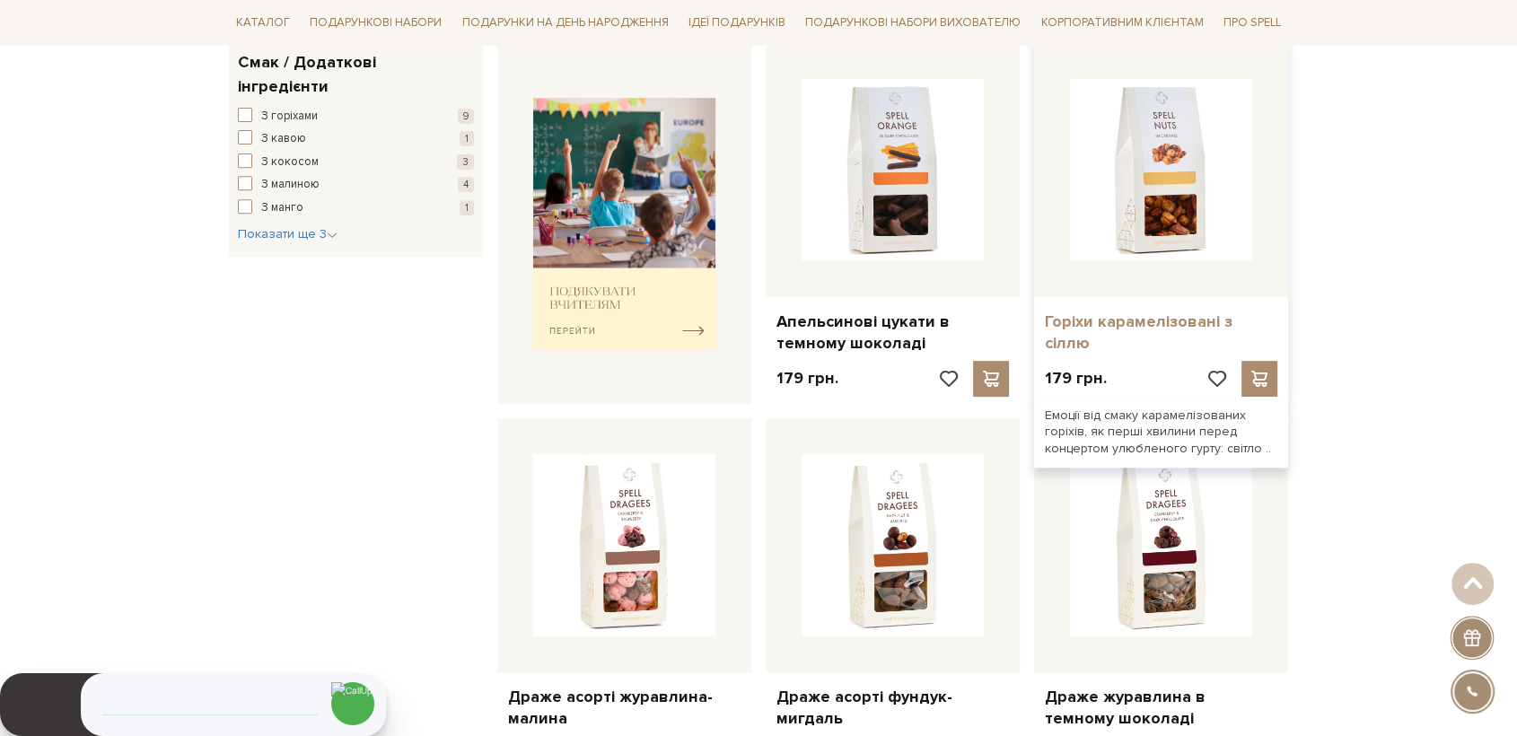
click at [1231, 328] on link "Горіхи карамелізовані з сіллю" at bounding box center [1161, 332] width 232 height 42
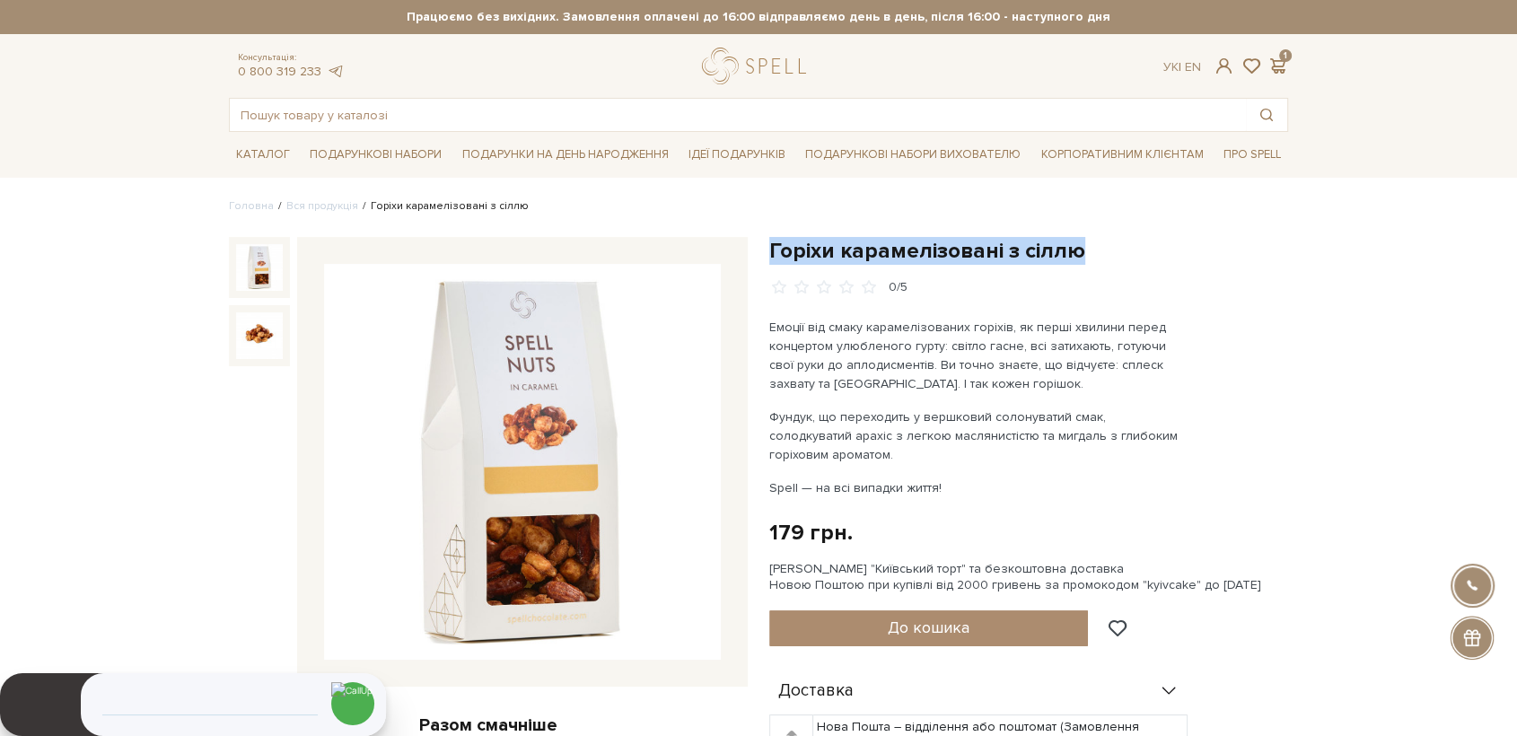
drag, startPoint x: 773, startPoint y: 244, endPoint x: 1080, endPoint y: 251, distance: 307.0
click at [1080, 251] on h1 "Горіхи карамелізовані з сіллю" at bounding box center [1028, 251] width 519 height 28
copy h1 "Горіхи карамелізовані з сіллю"
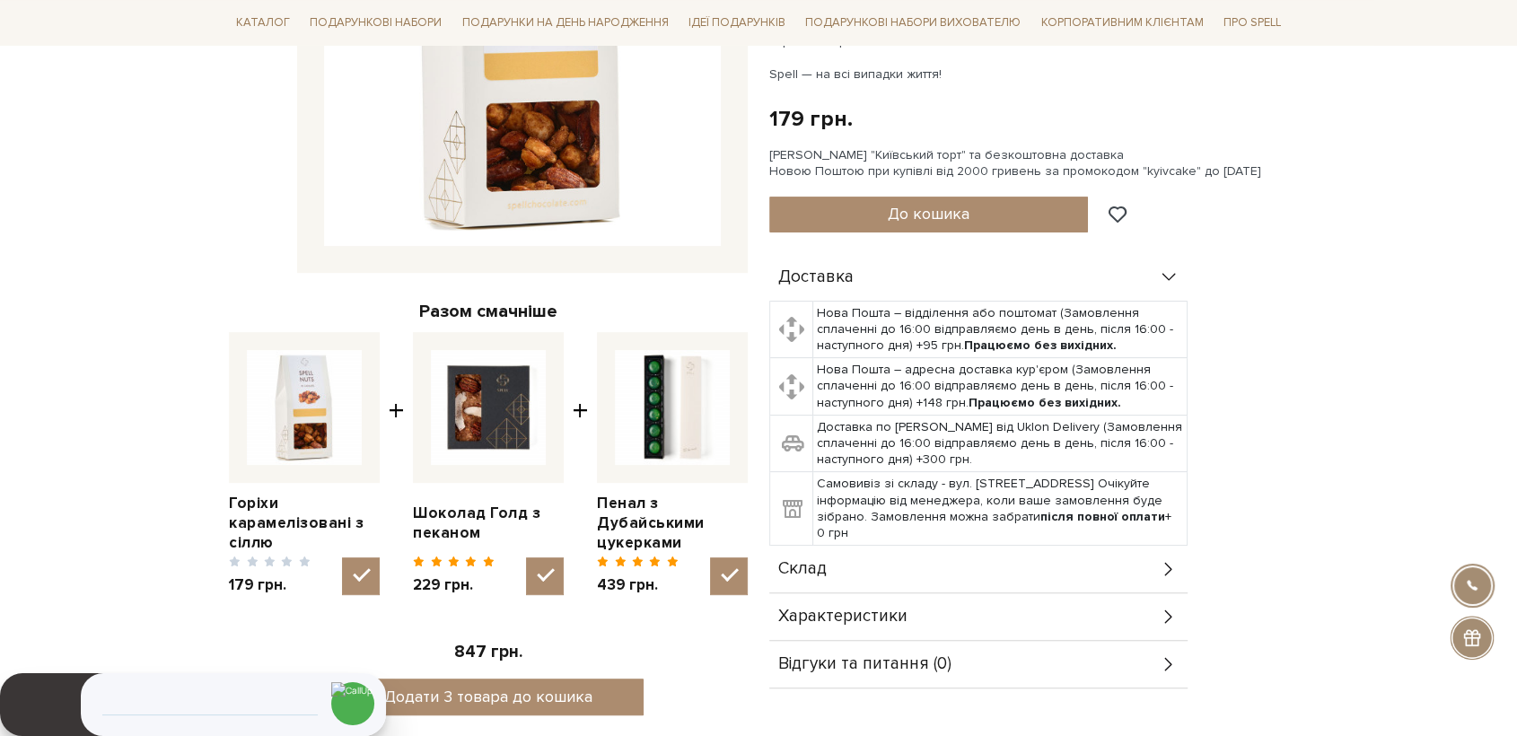
scroll to position [598, 0]
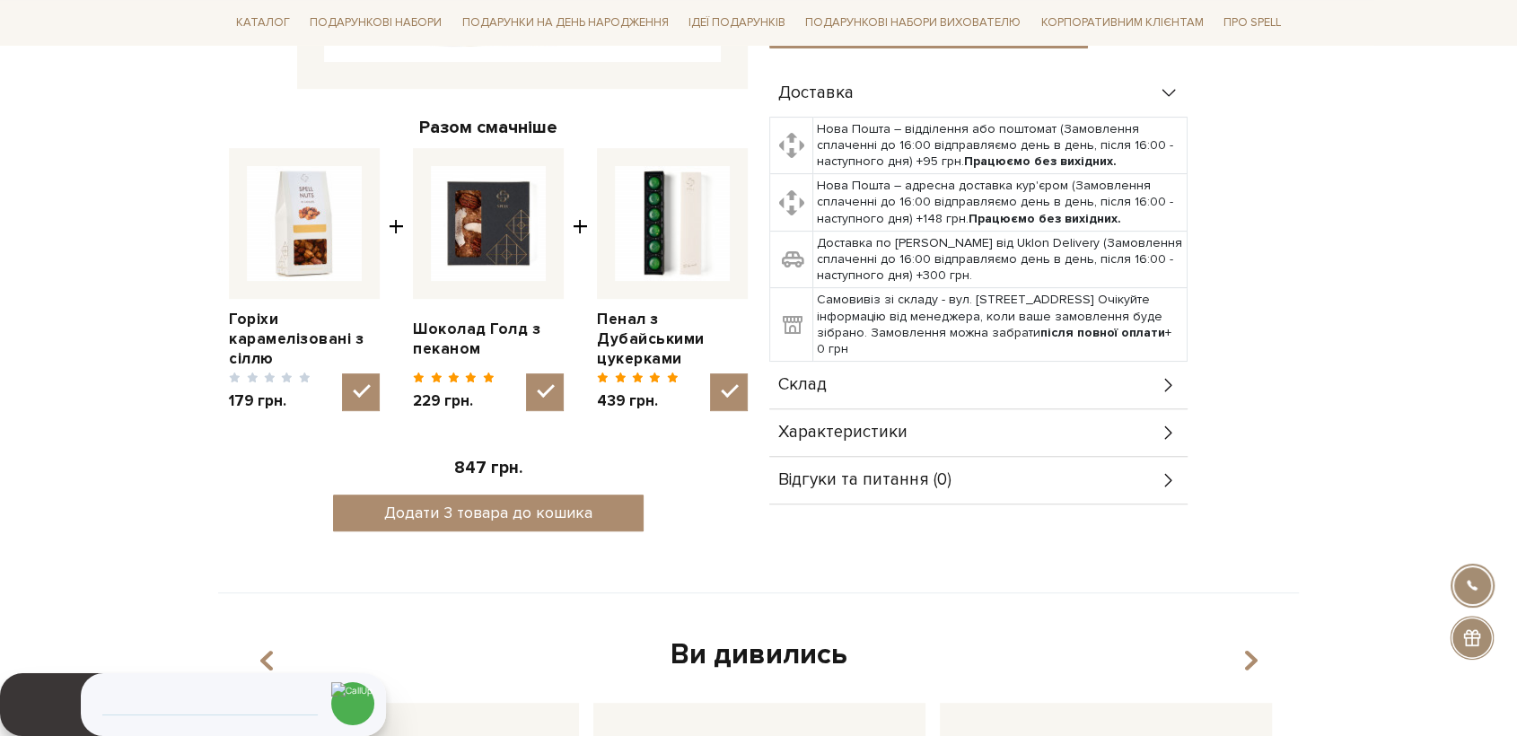
click at [828, 381] on div "Склад" at bounding box center [978, 385] width 418 height 47
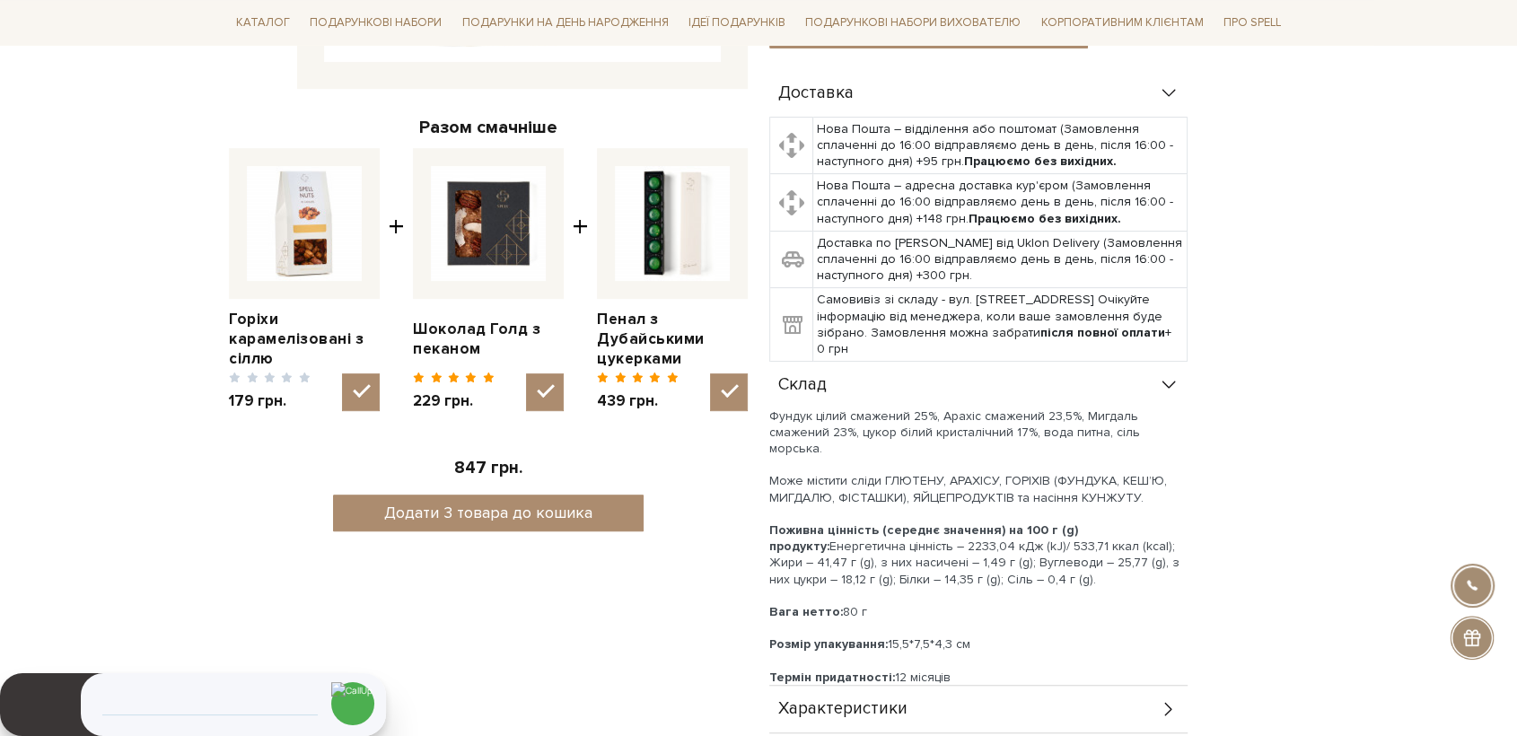
drag, startPoint x: 872, startPoint y: 595, endPoint x: 766, endPoint y: 596, distance: 106.8
click at [766, 596] on div "Горіхи карамелізовані з сіллю 0/5 Емоції від смаку карамелізованих горіхів, як …" at bounding box center [1028, 210] width 540 height 1142
copy div "Вага нетто: 80 г"
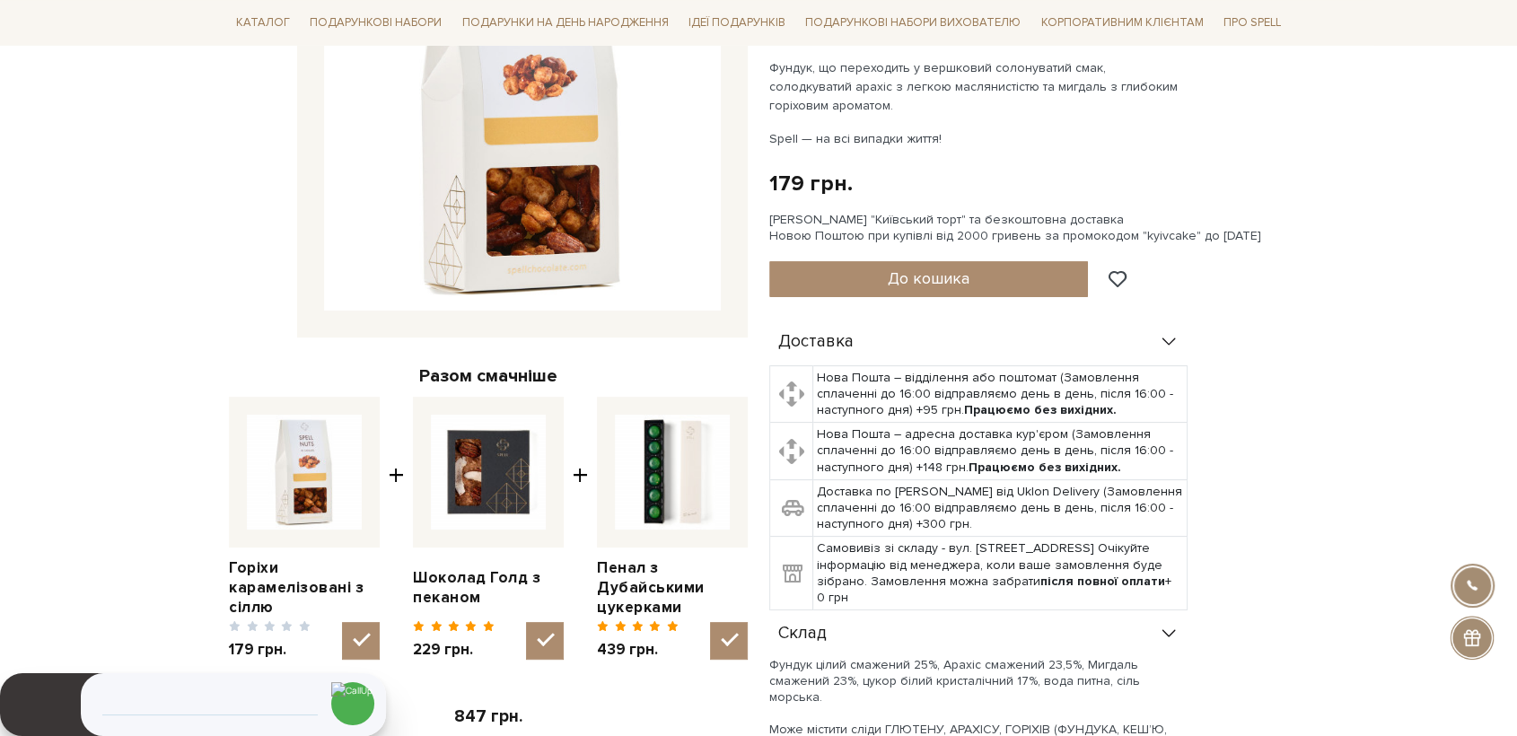
scroll to position [299, 0]
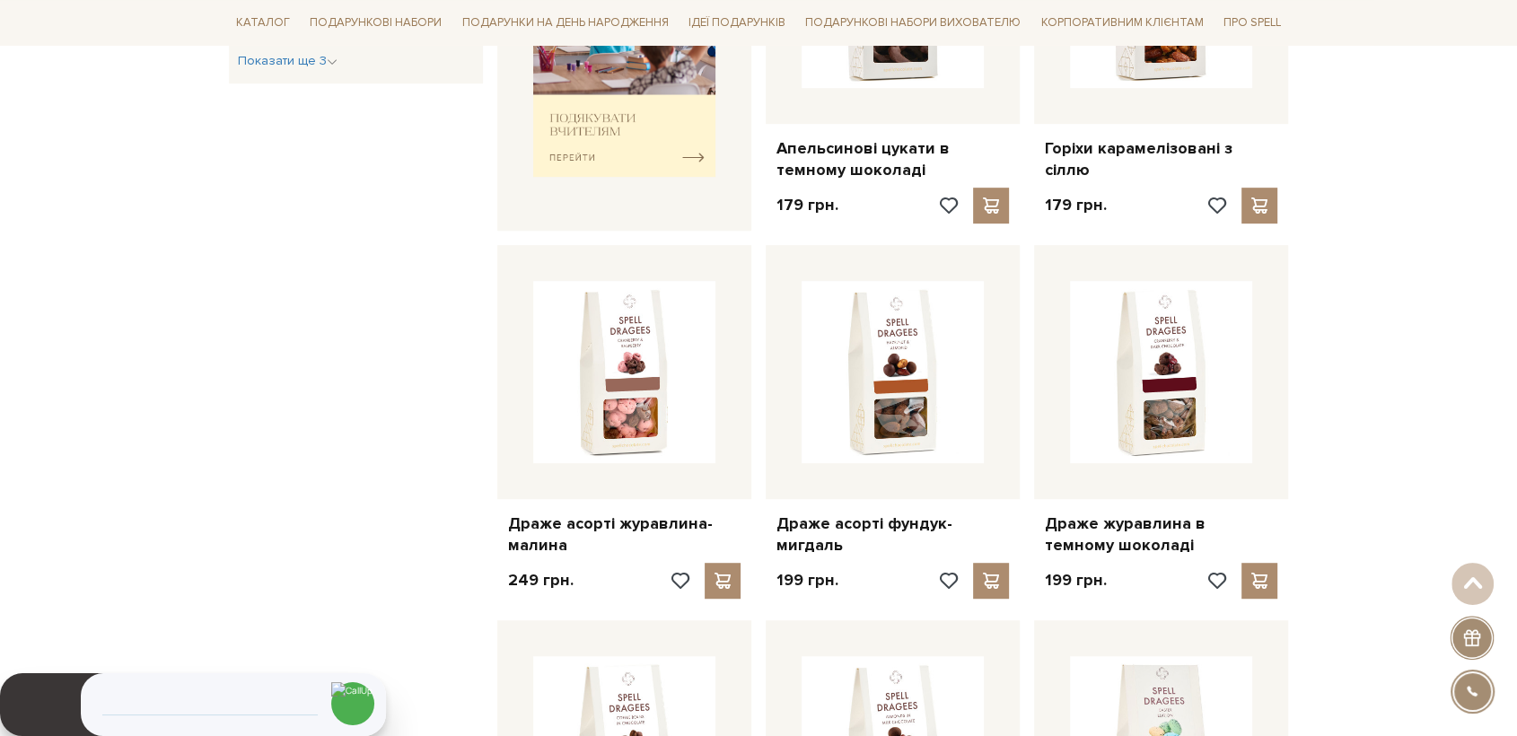
scroll to position [898, 0]
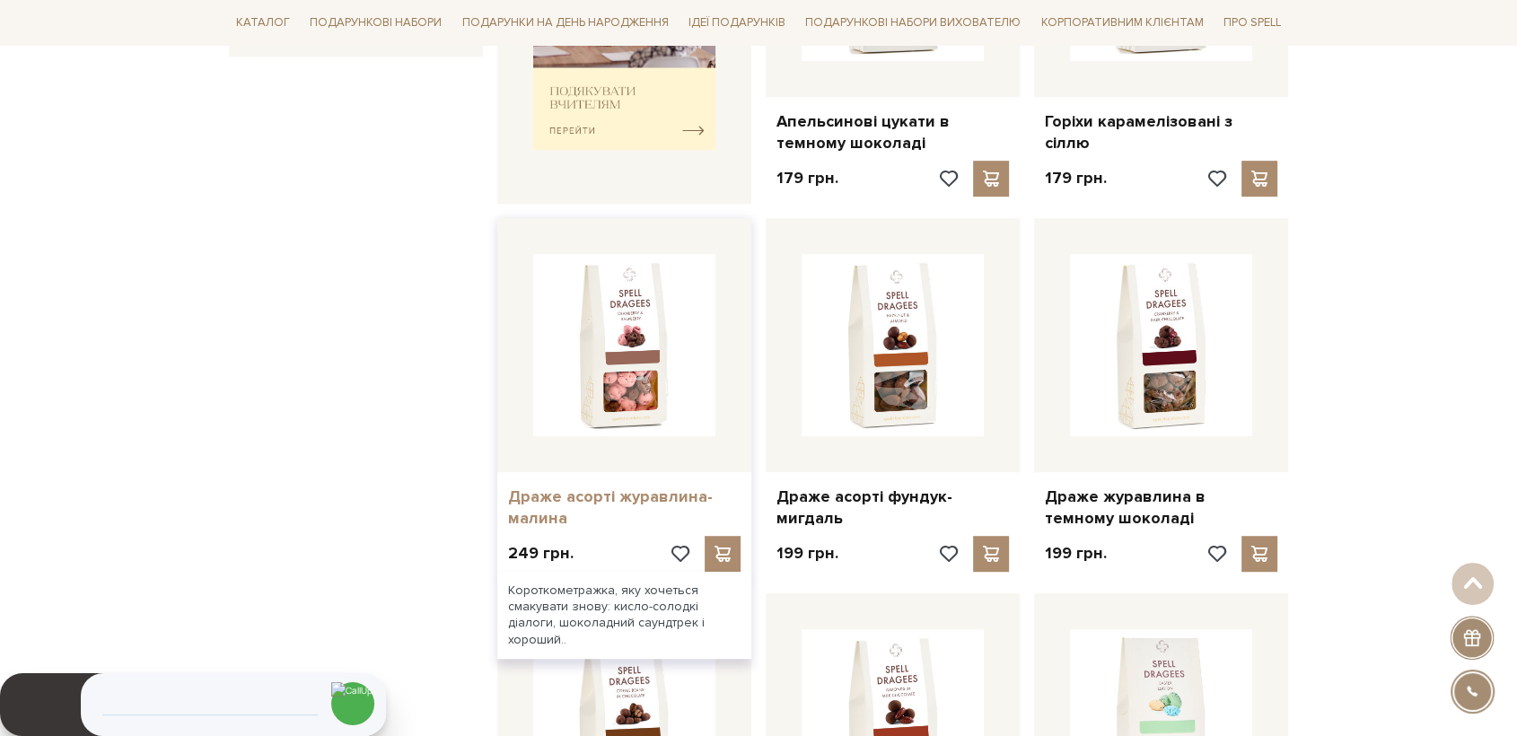
click at [600, 496] on link "Драже асорті журавлина-малина" at bounding box center [624, 507] width 232 height 42
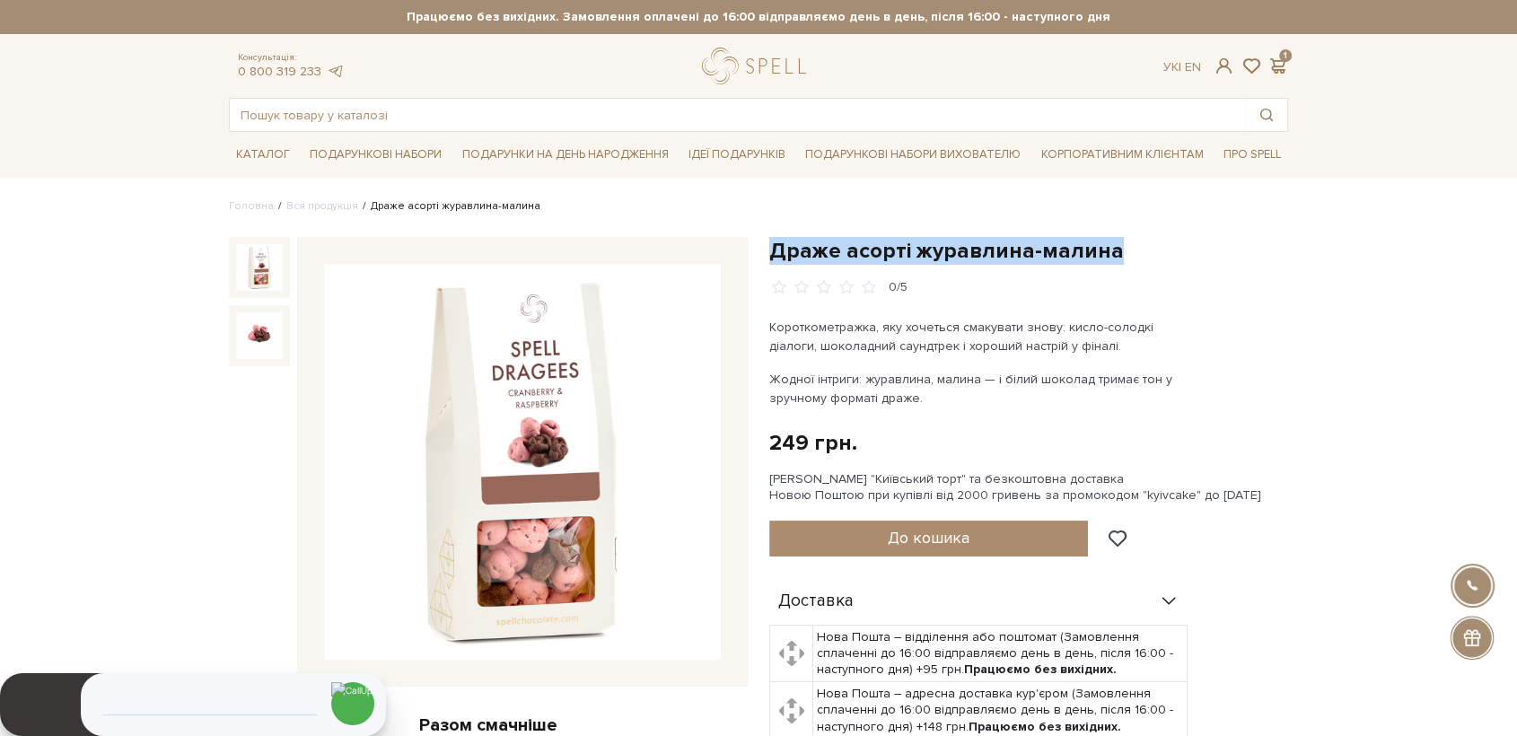
drag, startPoint x: 771, startPoint y: 246, endPoint x: 1125, endPoint y: 260, distance: 353.9
click at [1125, 260] on h1 "Драже асорті журавлина-малина" at bounding box center [1028, 251] width 519 height 28
copy h1 "Драже асорті журавлина-малина"
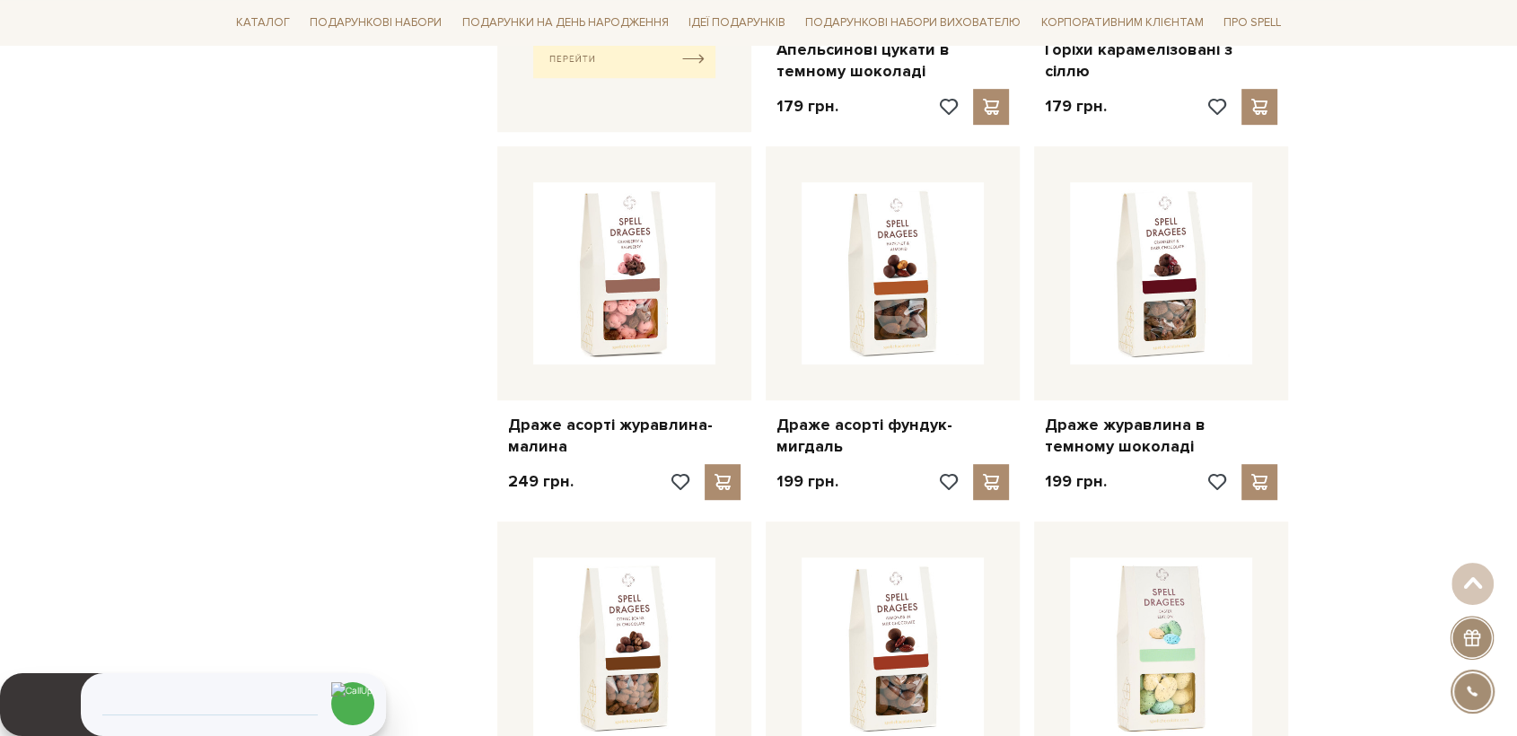
scroll to position [1196, 0]
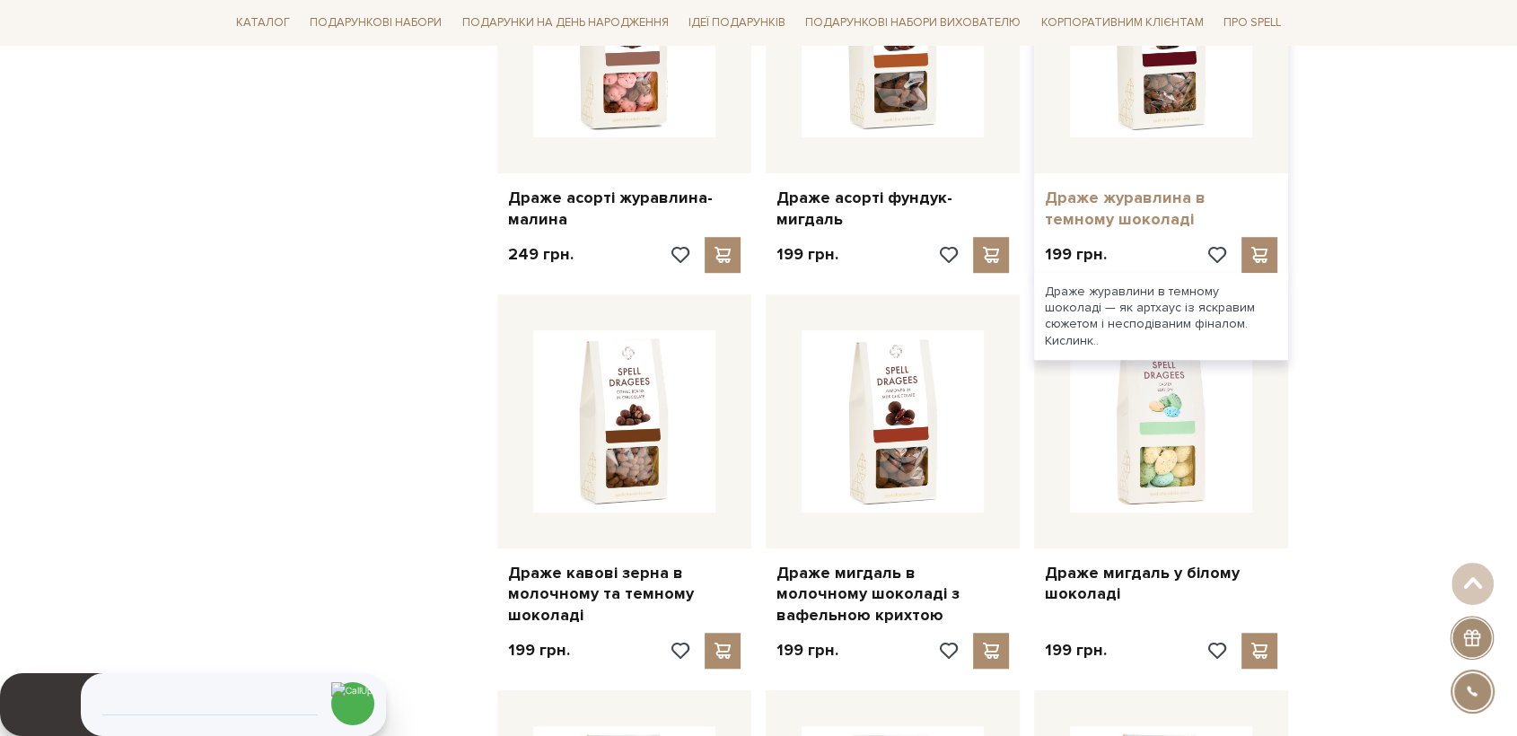
click at [1195, 196] on link "Драже журавлина в темному шоколаді" at bounding box center [1161, 209] width 232 height 42
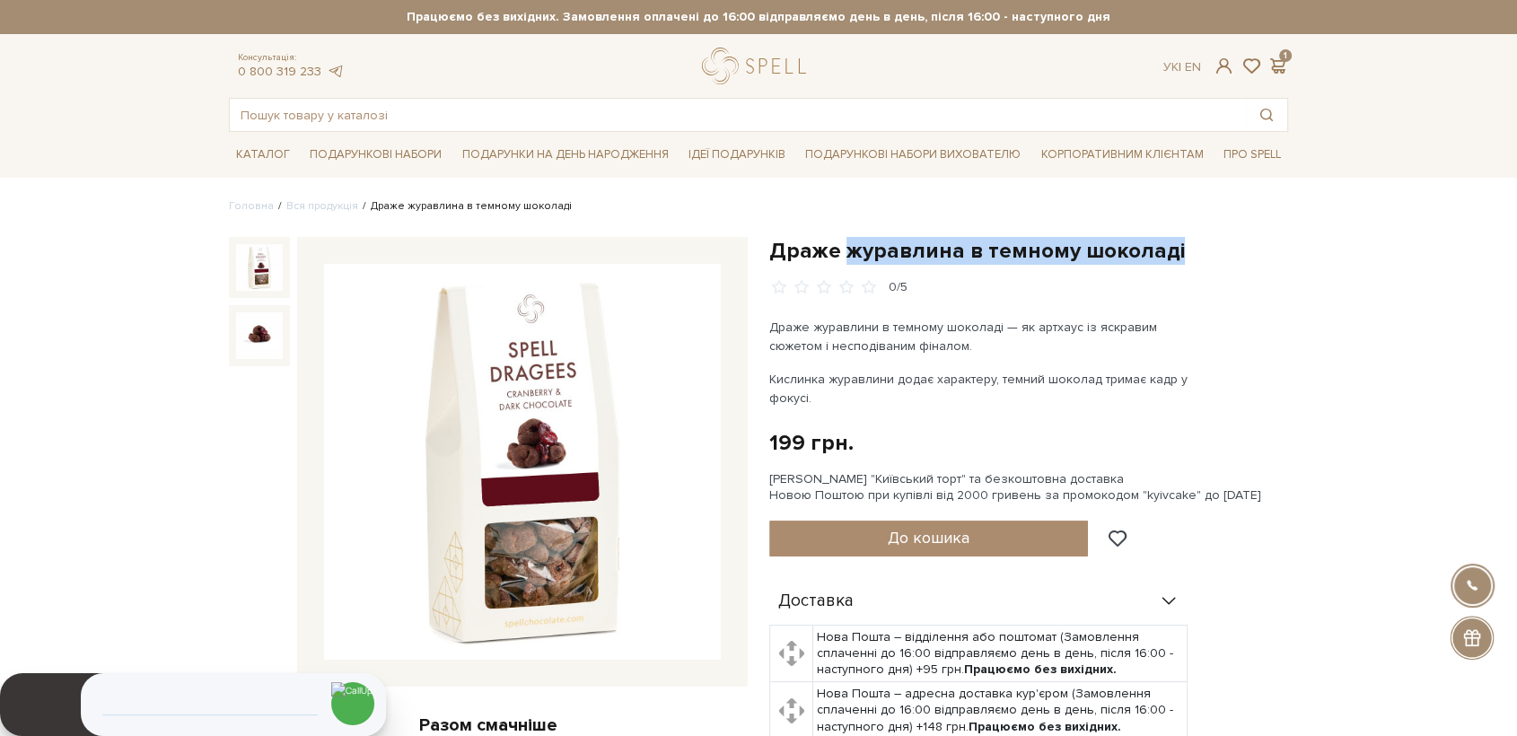
drag, startPoint x: 0, startPoint y: 0, endPoint x: 1229, endPoint y: 239, distance: 1251.7
click at [1229, 239] on h1 "Драже журавлина в темному шоколаді" at bounding box center [1028, 251] width 519 height 28
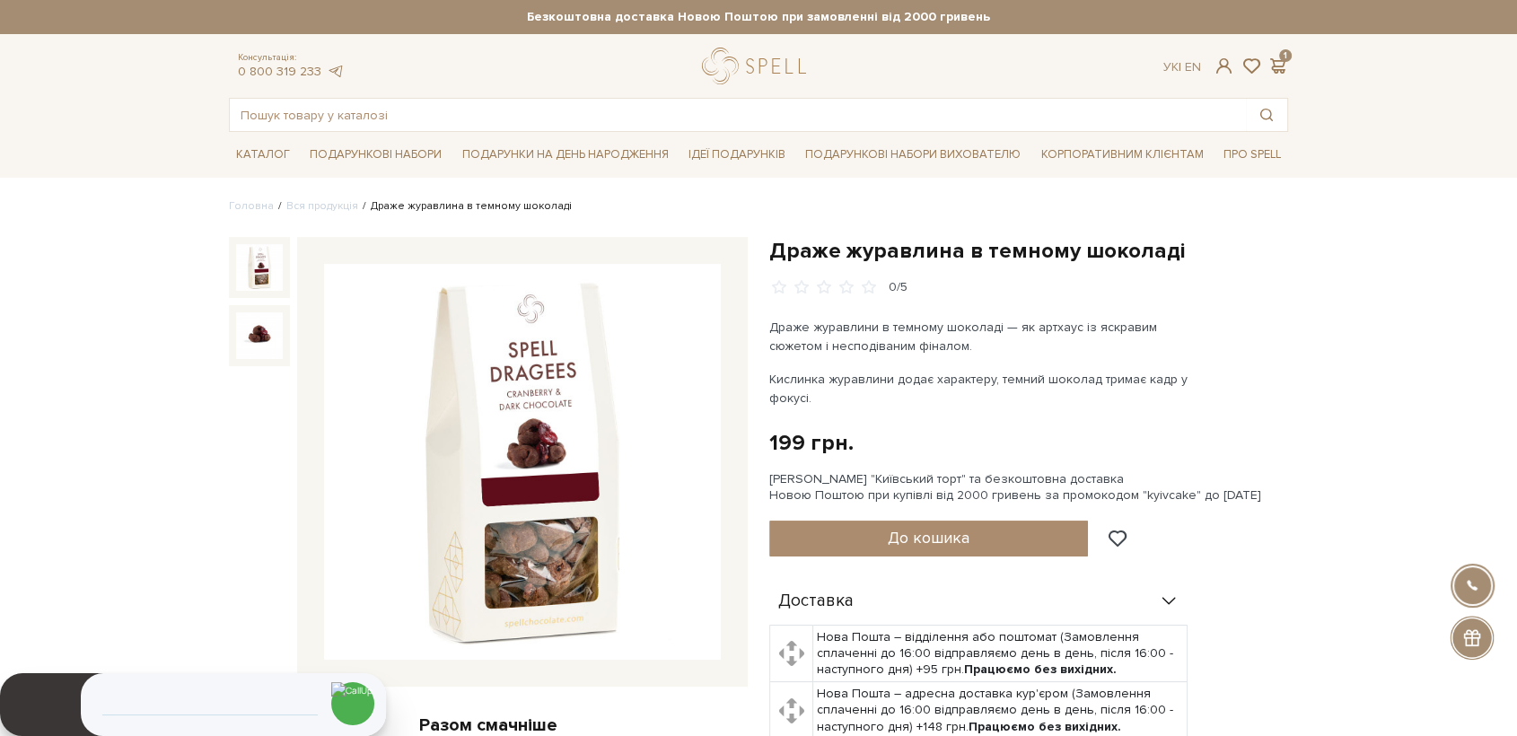
click at [1283, 291] on div "0/5" at bounding box center [1028, 287] width 519 height 17
drag, startPoint x: 1185, startPoint y: 242, endPoint x: 767, endPoint y: 246, distance: 417.4
click at [767, 246] on div "Драже журавлина в темному шоколаді 0/5 Драже журавлини в темному шоколаді — як …" at bounding box center [1028, 702] width 540 height 930
copy h1 "Драже журавлина в темному шоколаді"
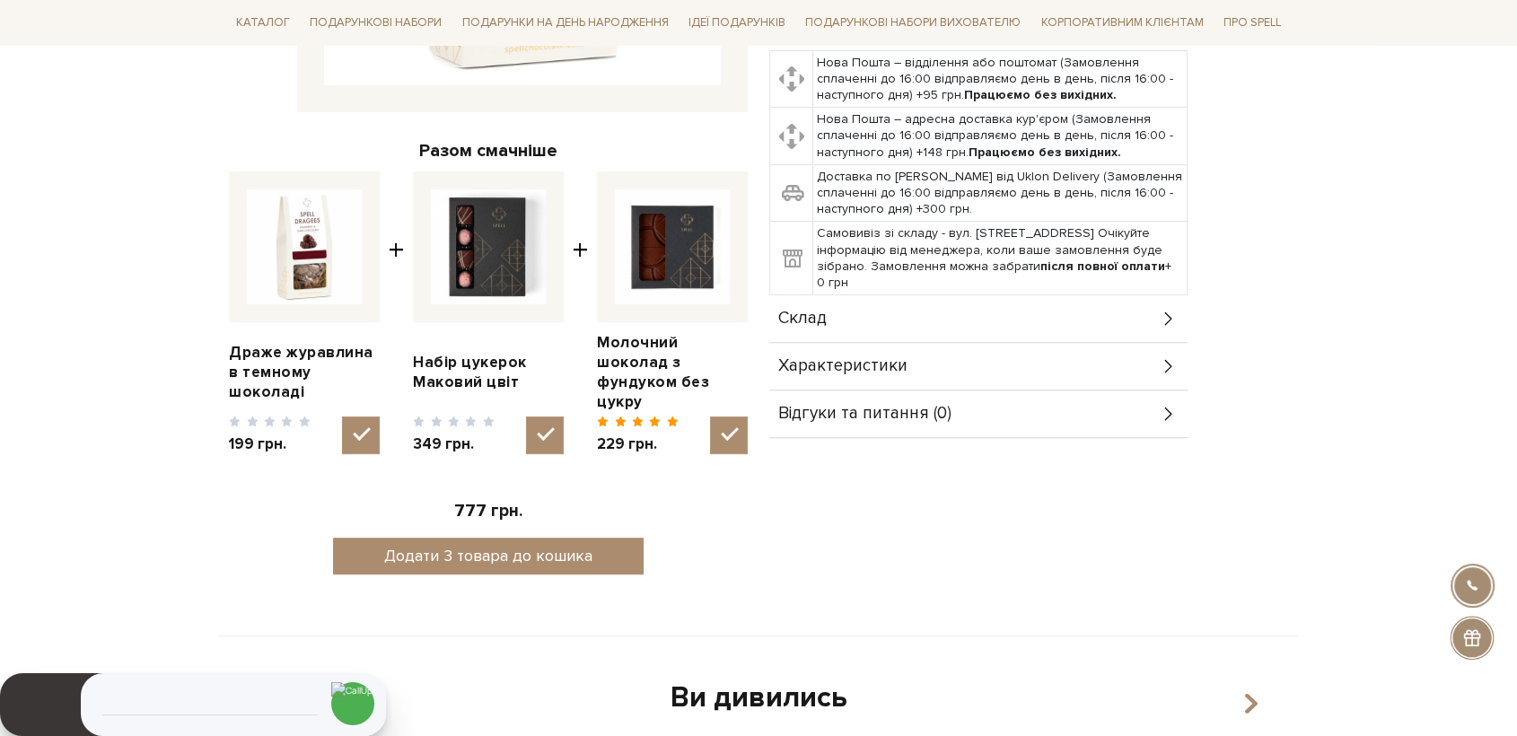
scroll to position [598, 0]
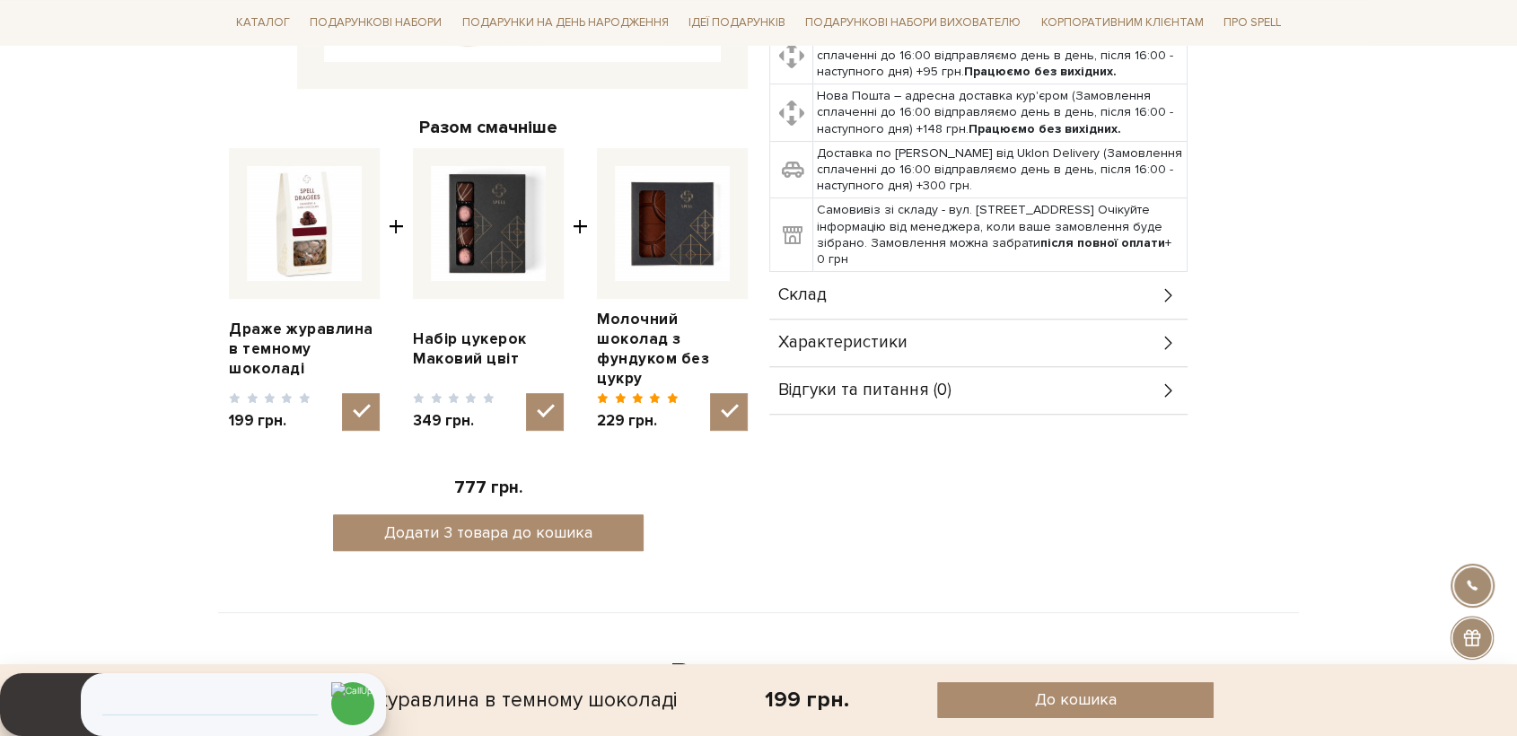
click at [818, 287] on span "Склад" at bounding box center [802, 295] width 48 height 16
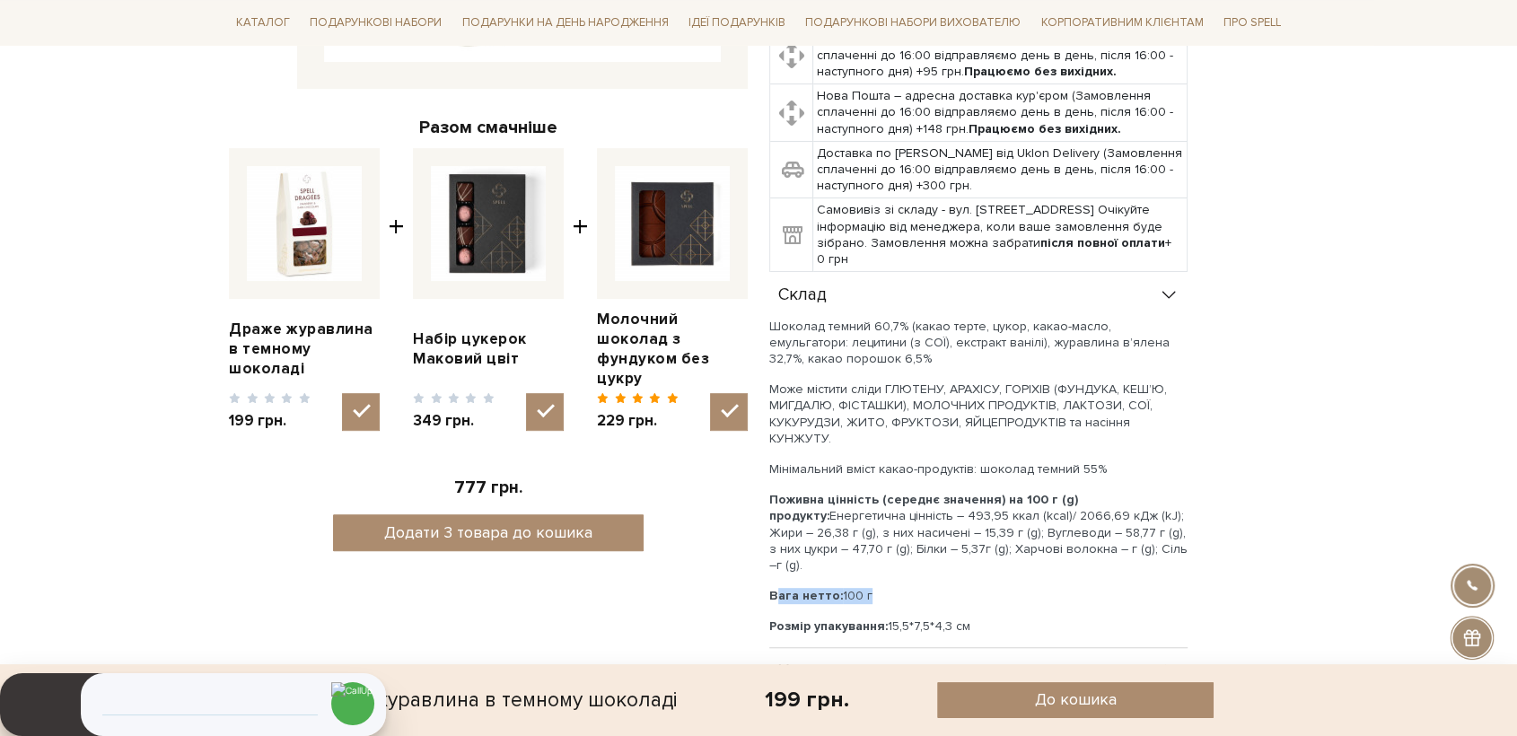
drag, startPoint x: 873, startPoint y: 556, endPoint x: 759, endPoint y: 565, distance: 114.4
click at [759, 565] on div "Драже журавлина в темному шоколаді 0/5 Драже журавлини в темному шоколаді — як …" at bounding box center [1028, 191] width 540 height 1104
copy p "Вага нетто: 100 г"
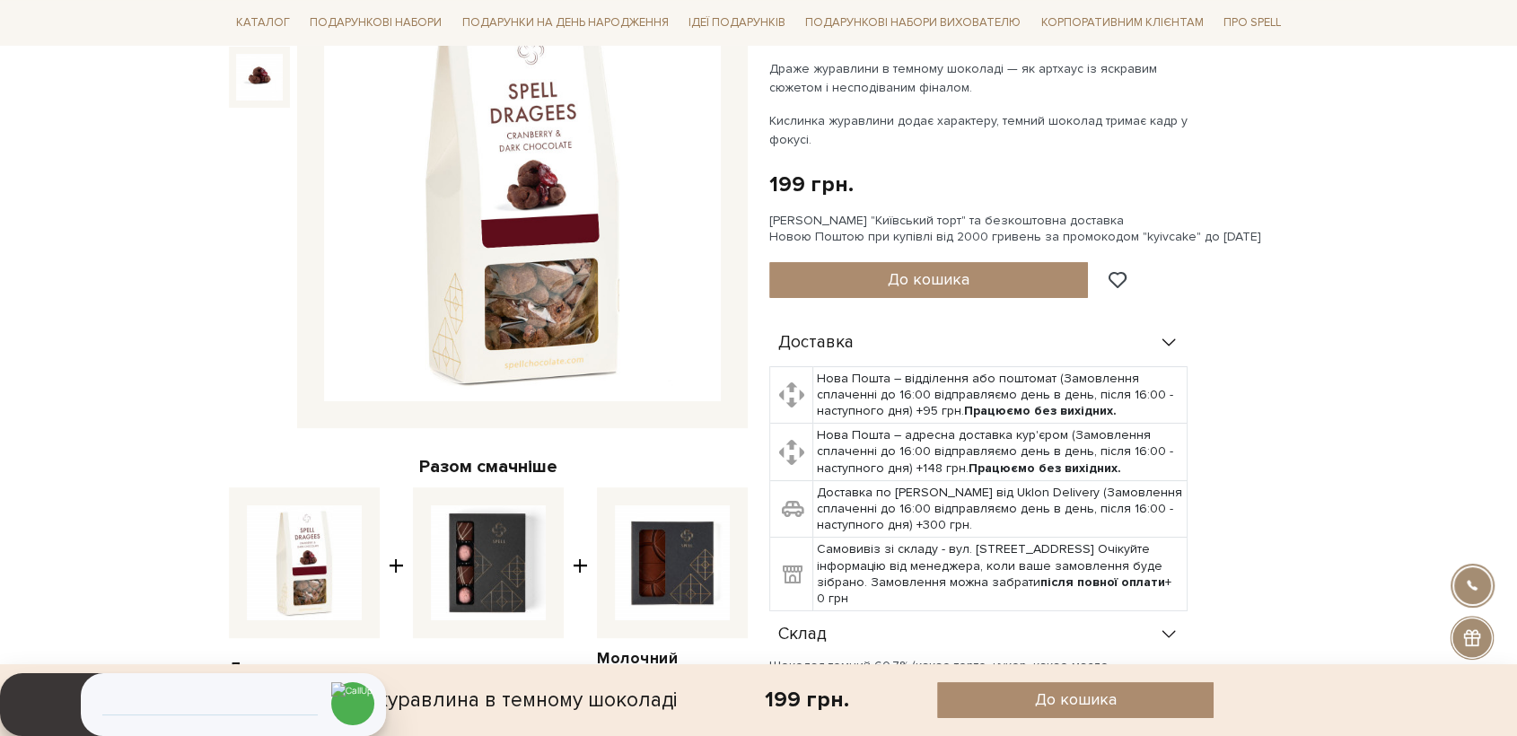
scroll to position [0, 0]
